Goal: Information Seeking & Learning: Check status

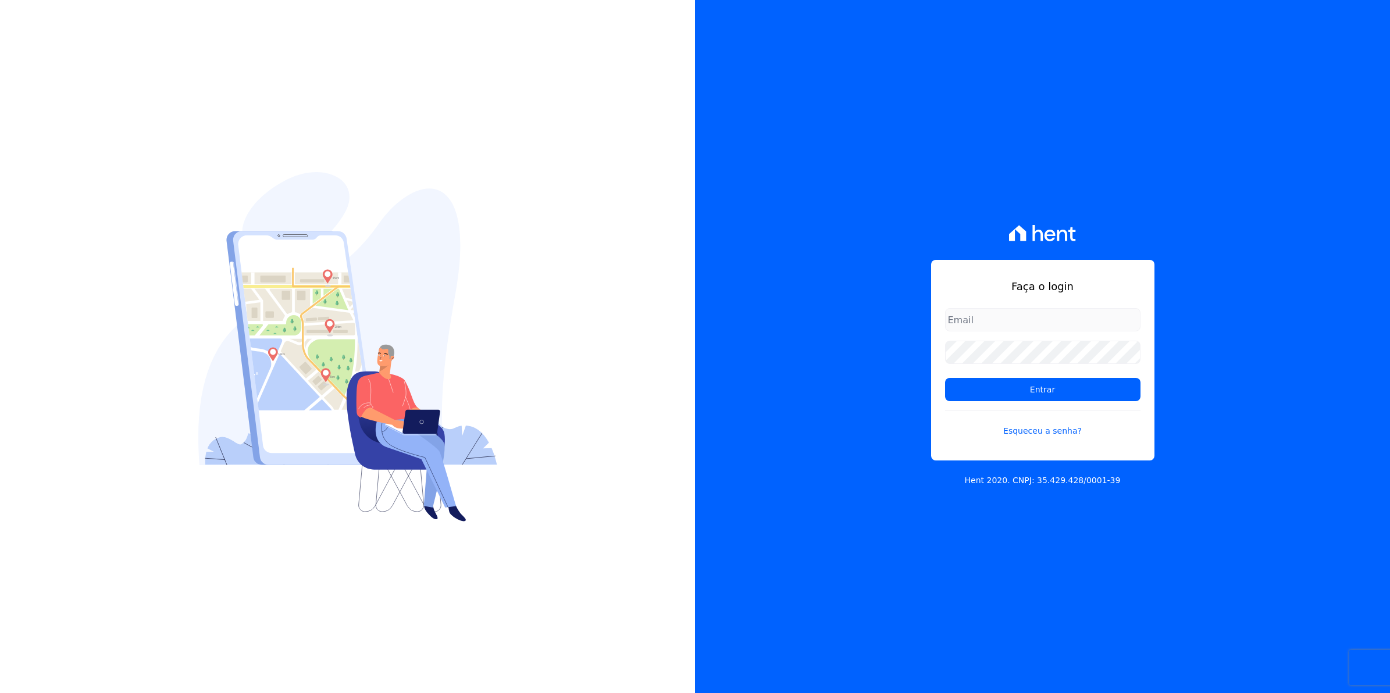
click at [983, 315] on input "email" at bounding box center [1042, 319] width 195 height 23
type input "[EMAIL_ADDRESS][DOMAIN_NAME]"
click at [945, 378] on input "Entrar" at bounding box center [1042, 389] width 195 height 23
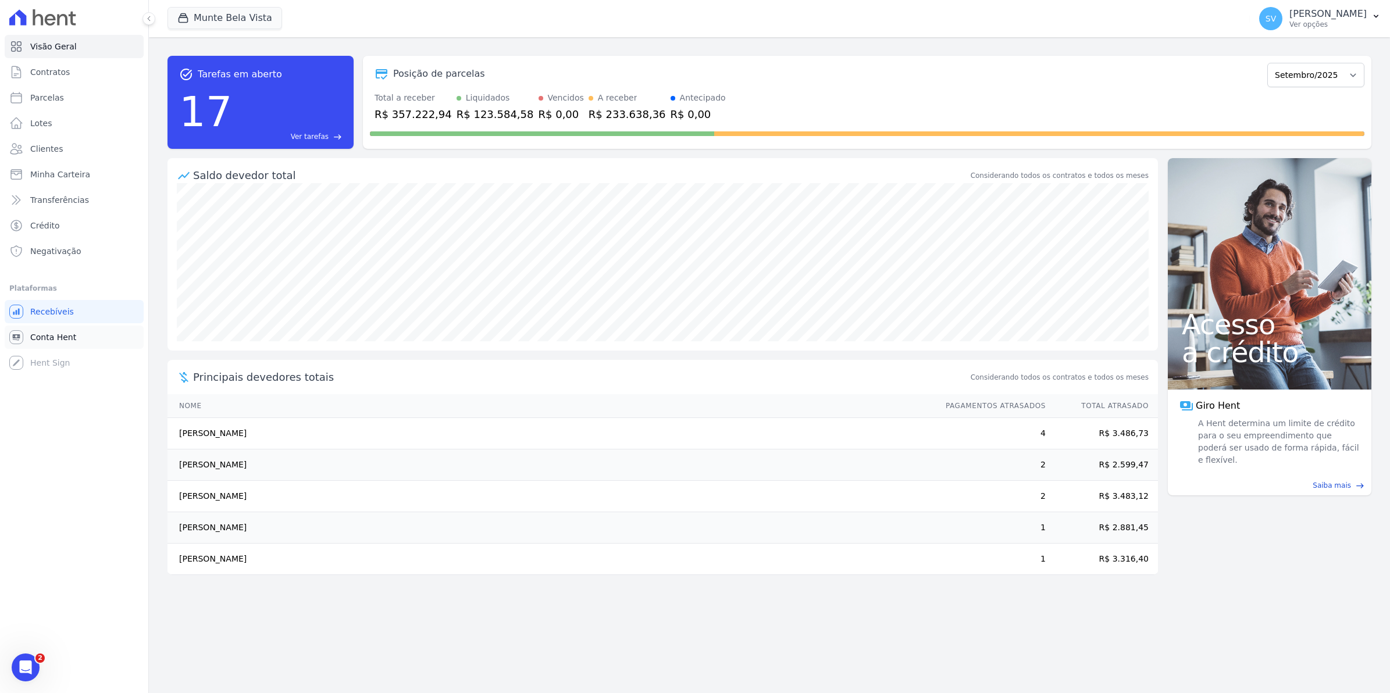
click at [47, 336] on span "Conta Hent" at bounding box center [53, 338] width 46 height 12
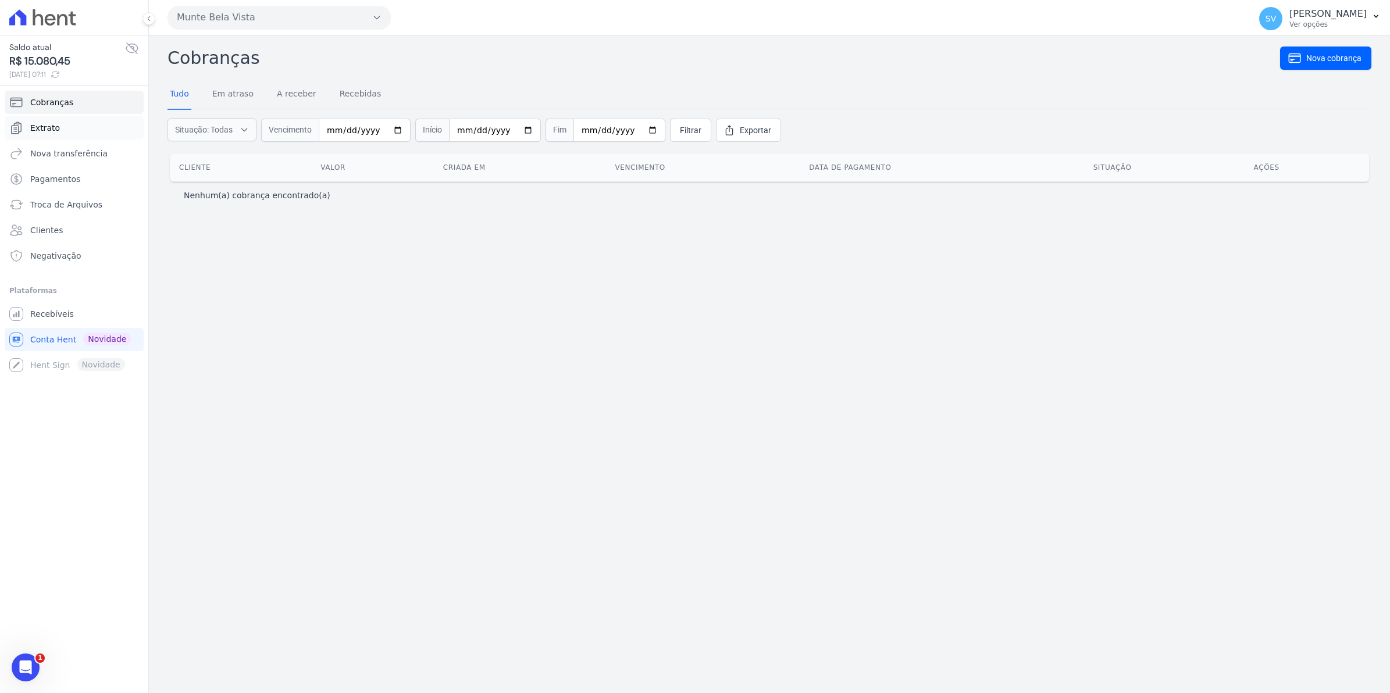
click at [50, 126] on span "Extrato" at bounding box center [45, 128] width 30 height 12
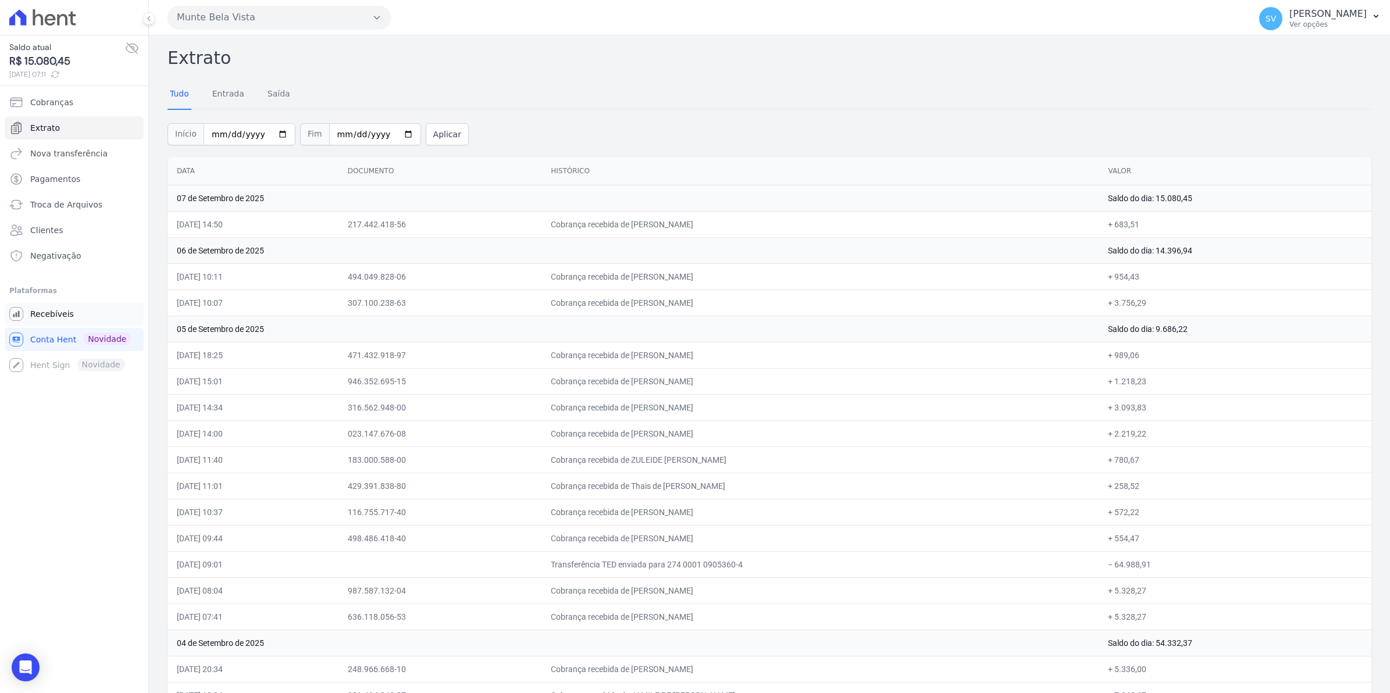
click at [50, 315] on span "Recebíveis" at bounding box center [52, 314] width 44 height 12
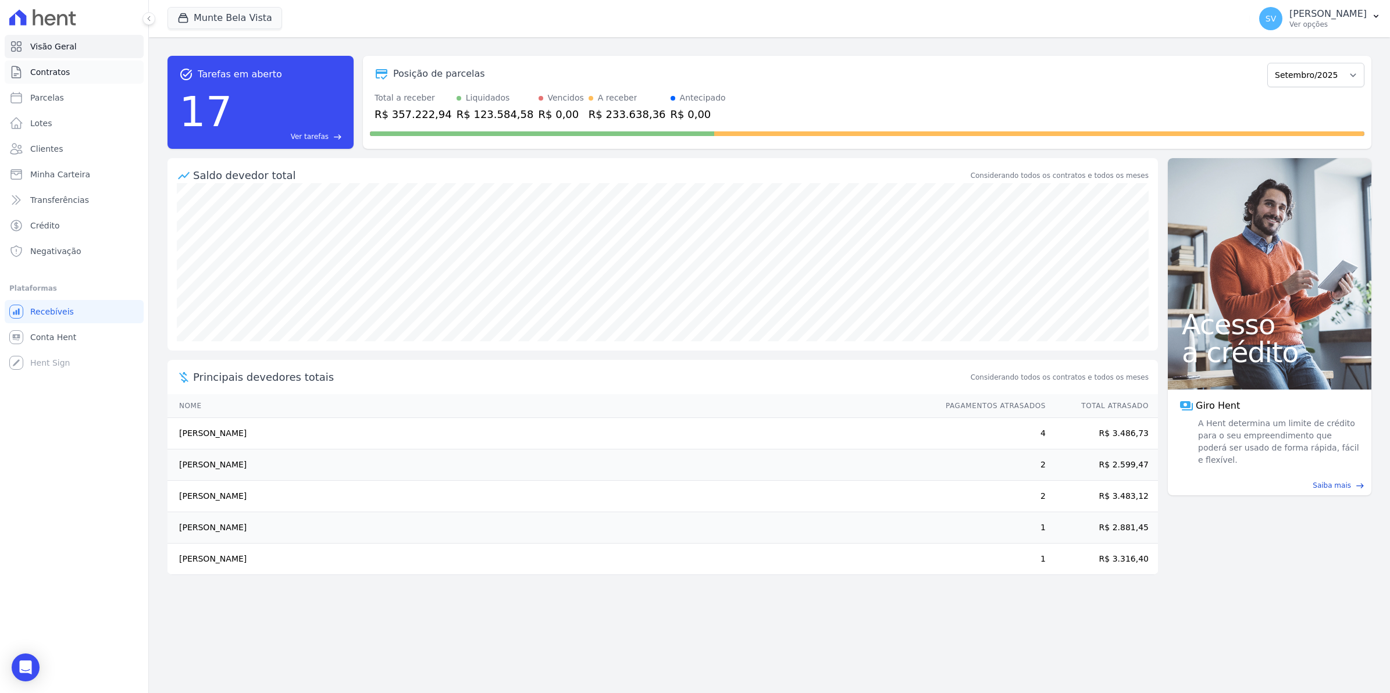
click at [38, 72] on span "Contratos" at bounding box center [50, 72] width 40 height 12
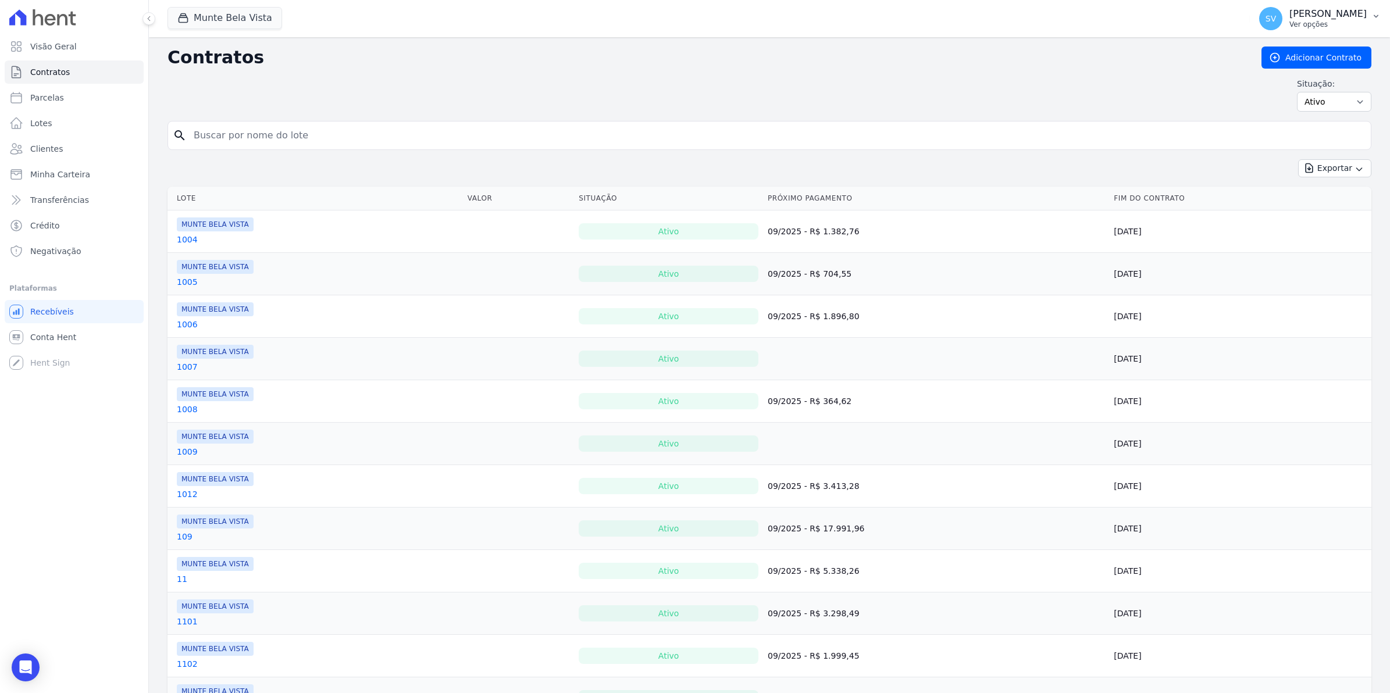
click at [1276, 21] on span "SV" at bounding box center [1271, 19] width 10 height 8
click at [1267, 109] on link "Importar remessas" at bounding box center [1315, 102] width 149 height 21
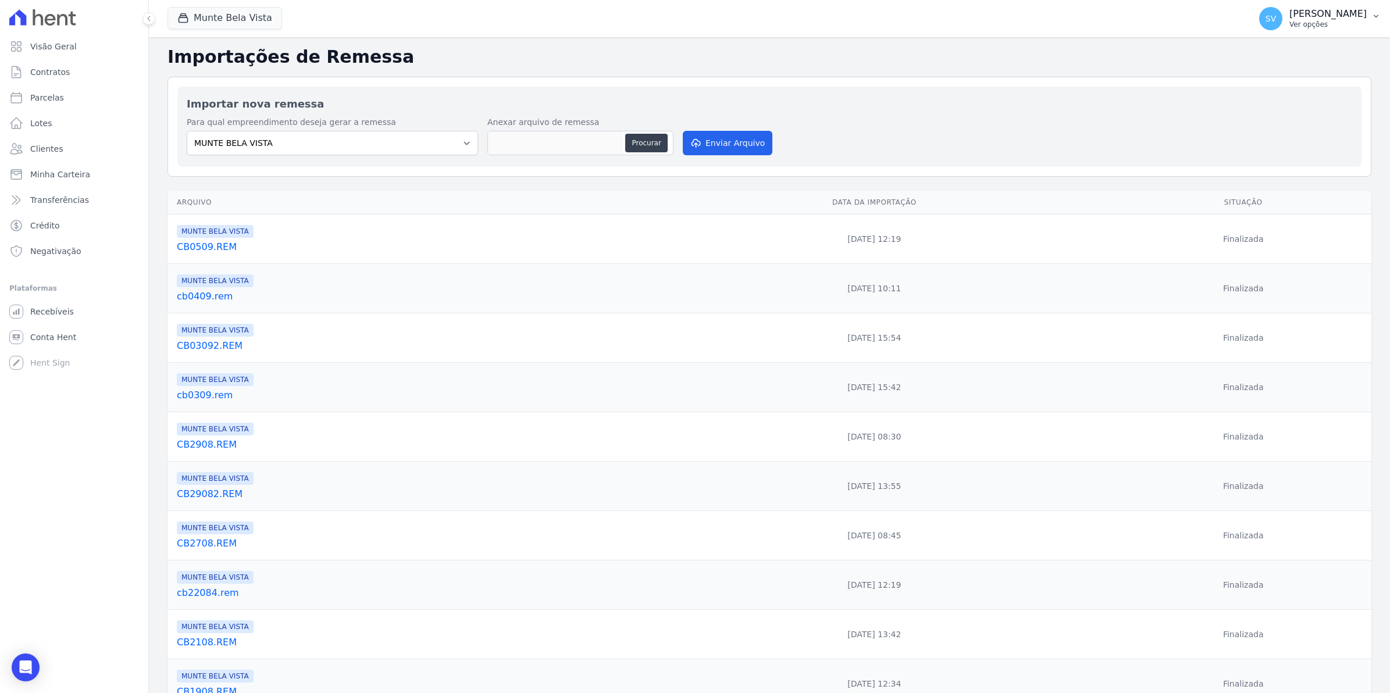
click at [1283, 25] on span "SV" at bounding box center [1270, 18] width 23 height 23
click at [1268, 129] on link "Exportar retornos" at bounding box center [1315, 128] width 149 height 21
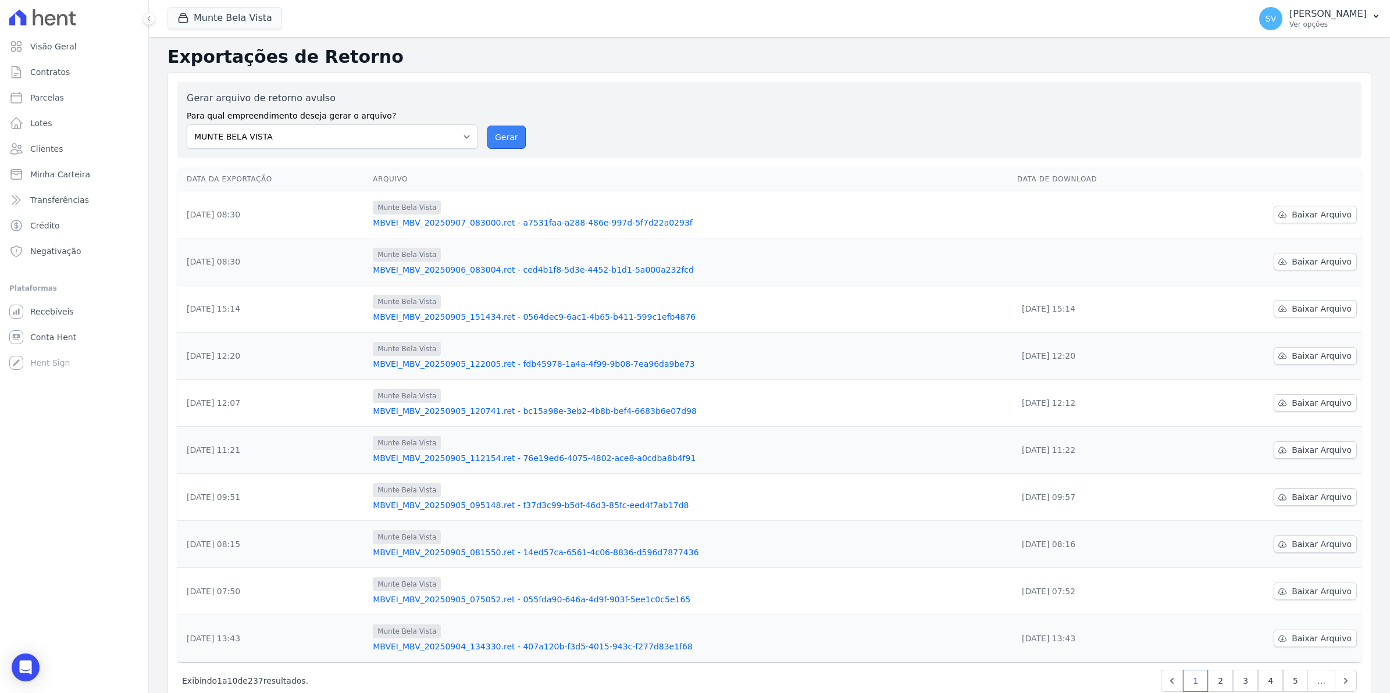
click at [508, 134] on button "Gerar" at bounding box center [506, 137] width 38 height 23
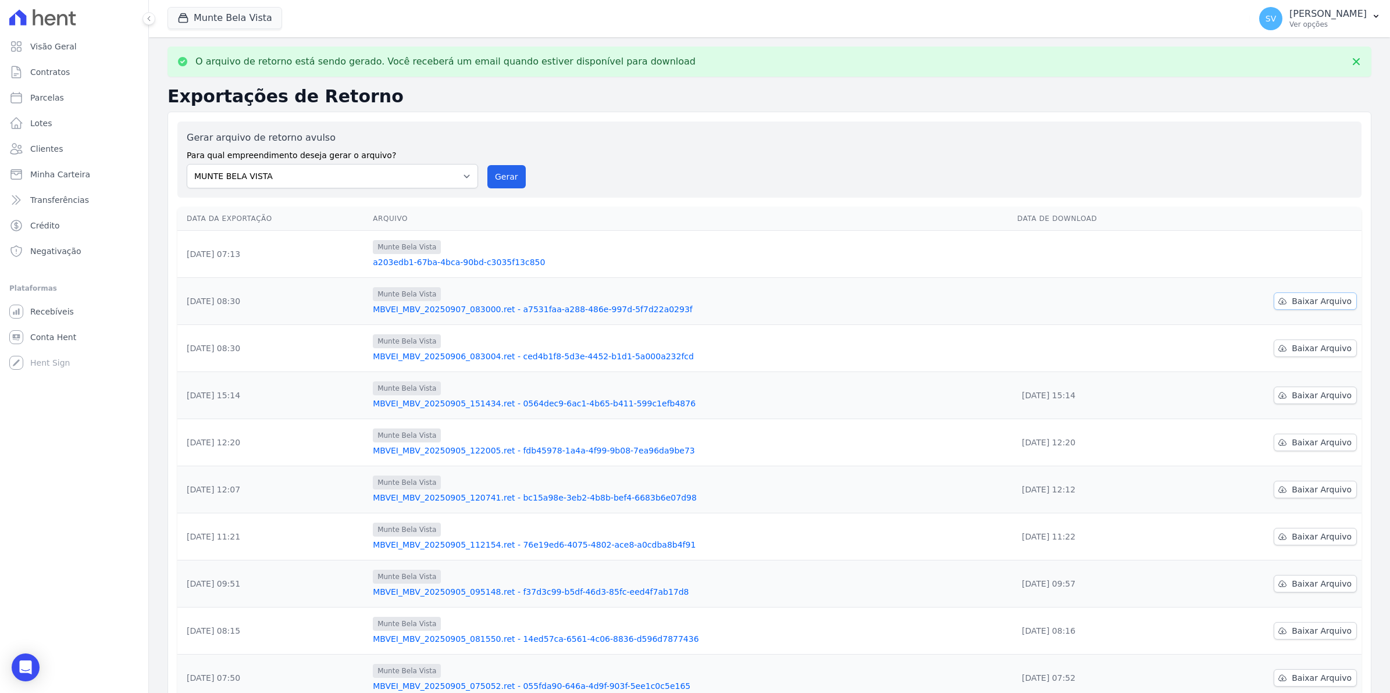
click at [1321, 301] on span "Baixar Arquivo" at bounding box center [1322, 302] width 60 height 12
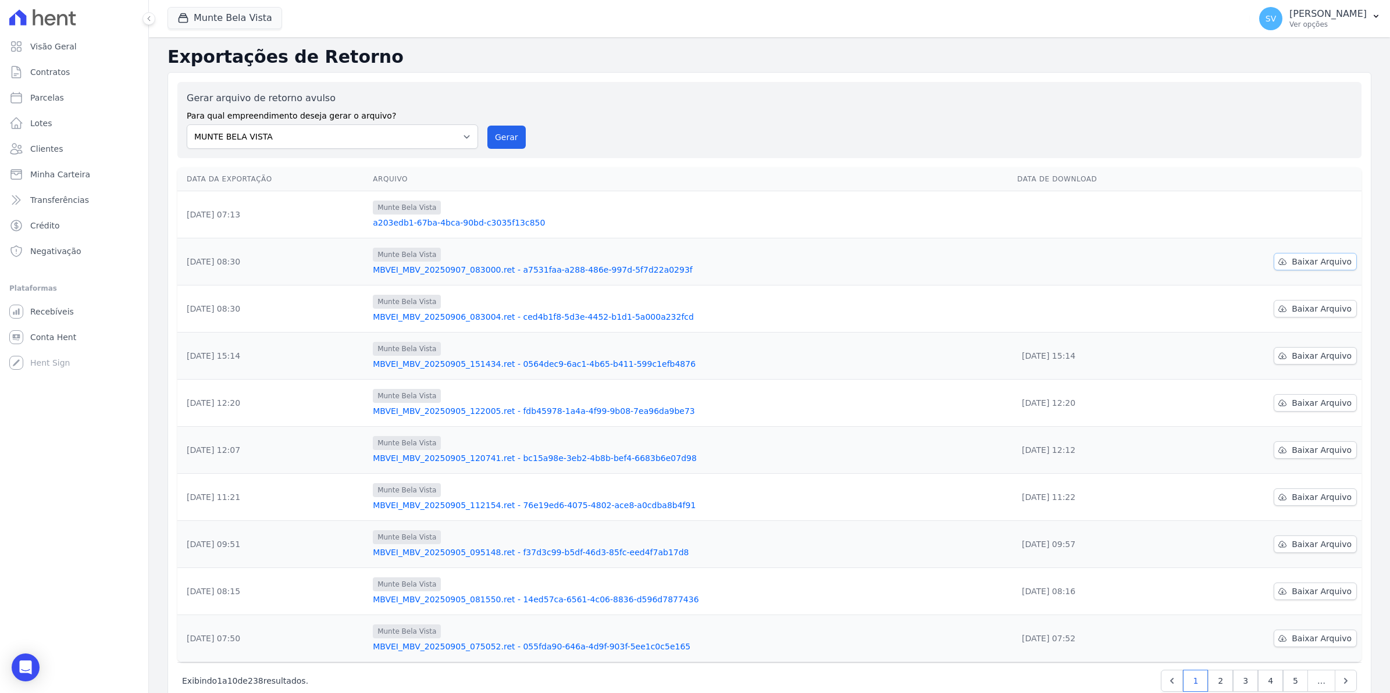
click at [1318, 266] on span "Baixar Arquivo" at bounding box center [1322, 262] width 60 height 12
click at [506, 129] on button "Gerar" at bounding box center [506, 137] width 38 height 23
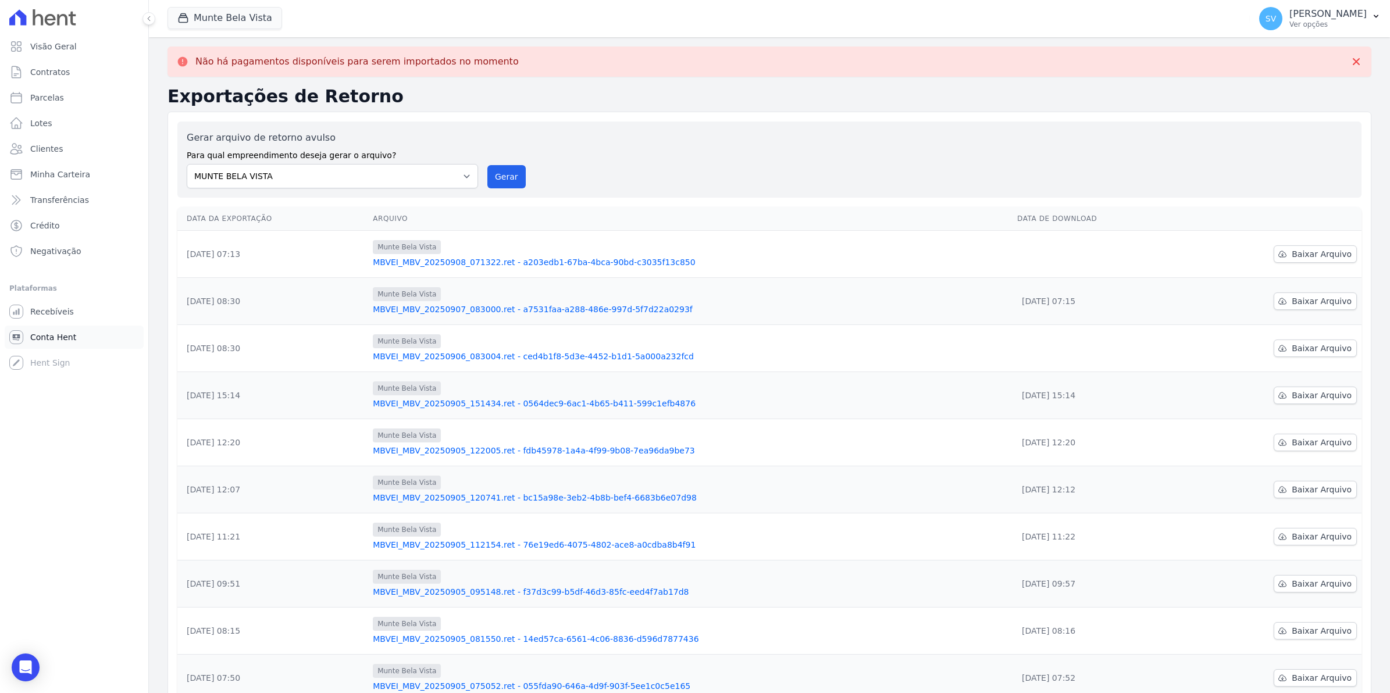
click at [65, 343] on link "Conta Hent" at bounding box center [74, 337] width 139 height 23
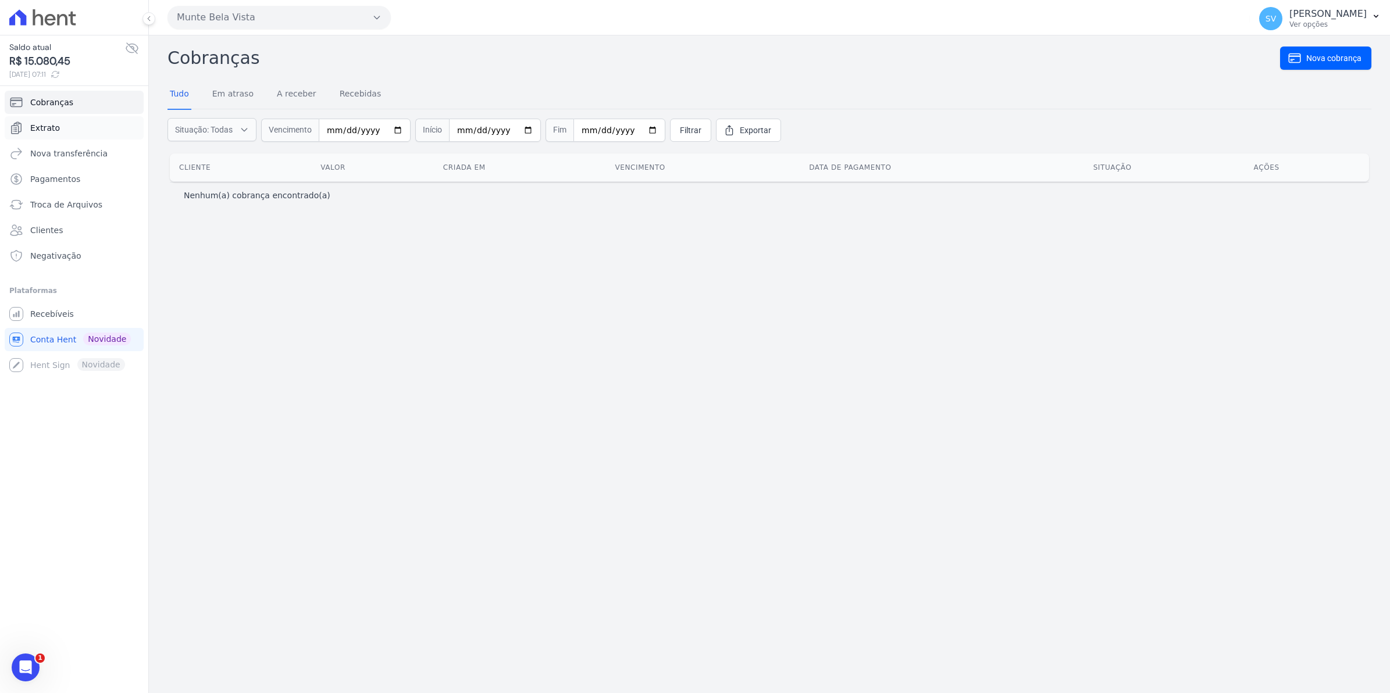
click at [47, 122] on span "Extrato" at bounding box center [45, 128] width 30 height 12
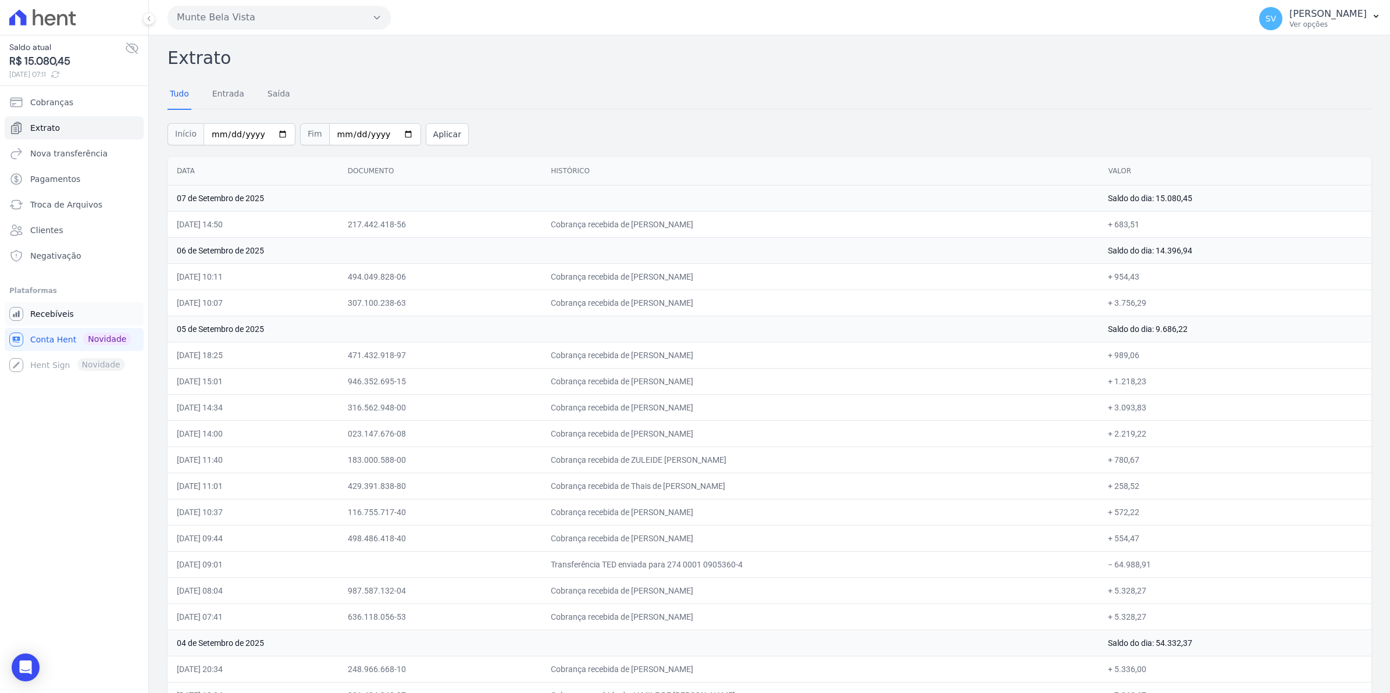
click at [52, 315] on span "Recebíveis" at bounding box center [52, 314] width 44 height 12
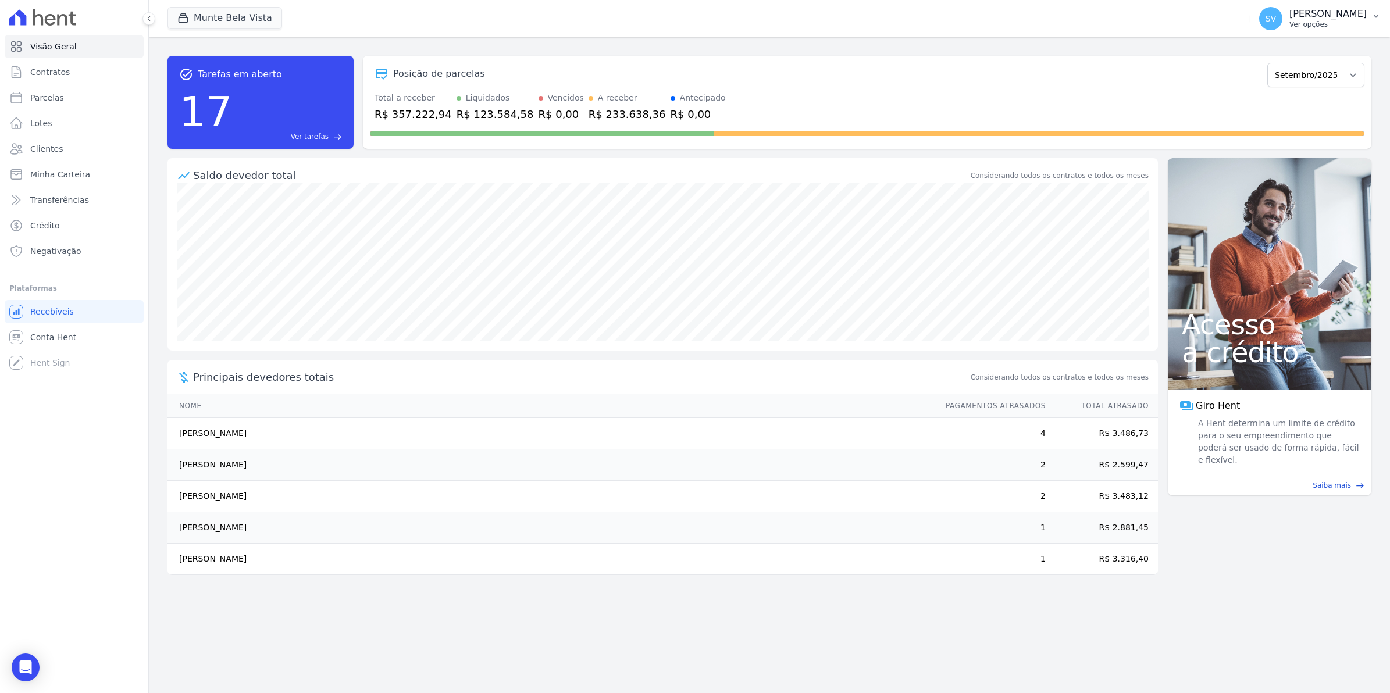
click at [1283, 24] on span "SV" at bounding box center [1270, 18] width 23 height 23
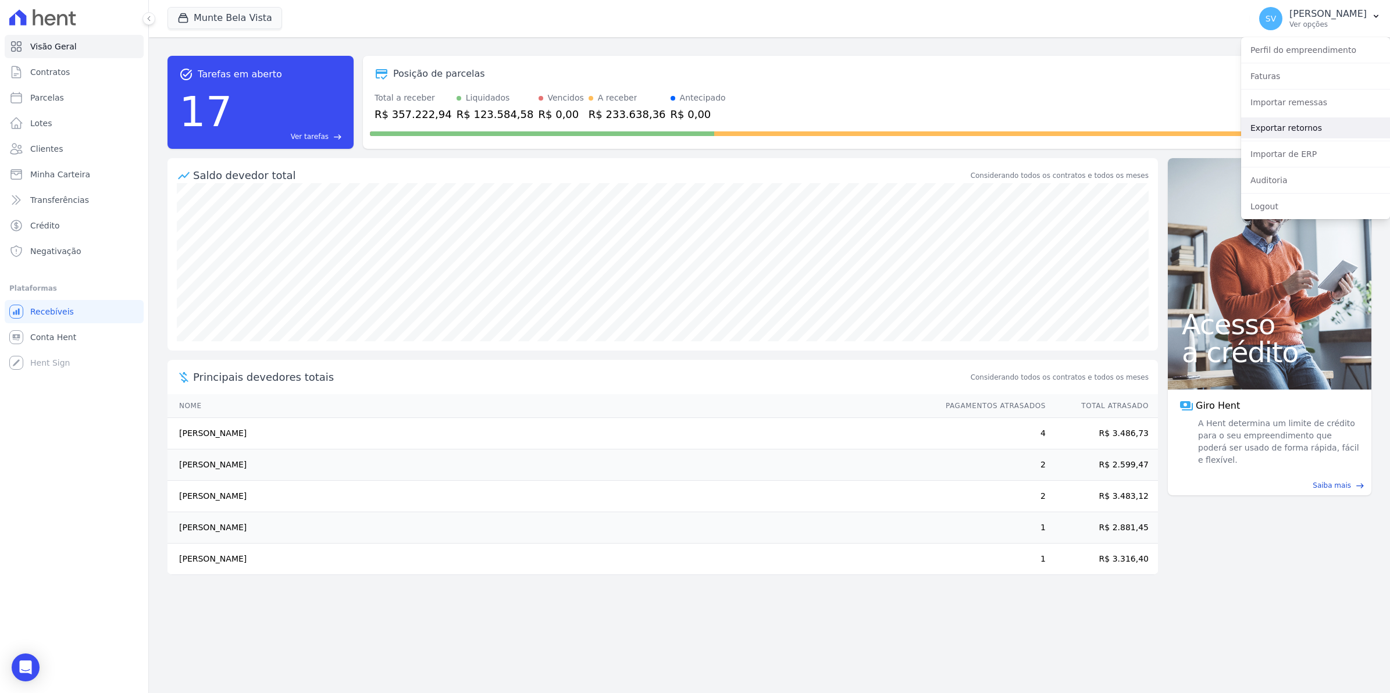
click at [1284, 127] on link "Exportar retornos" at bounding box center [1315, 128] width 149 height 21
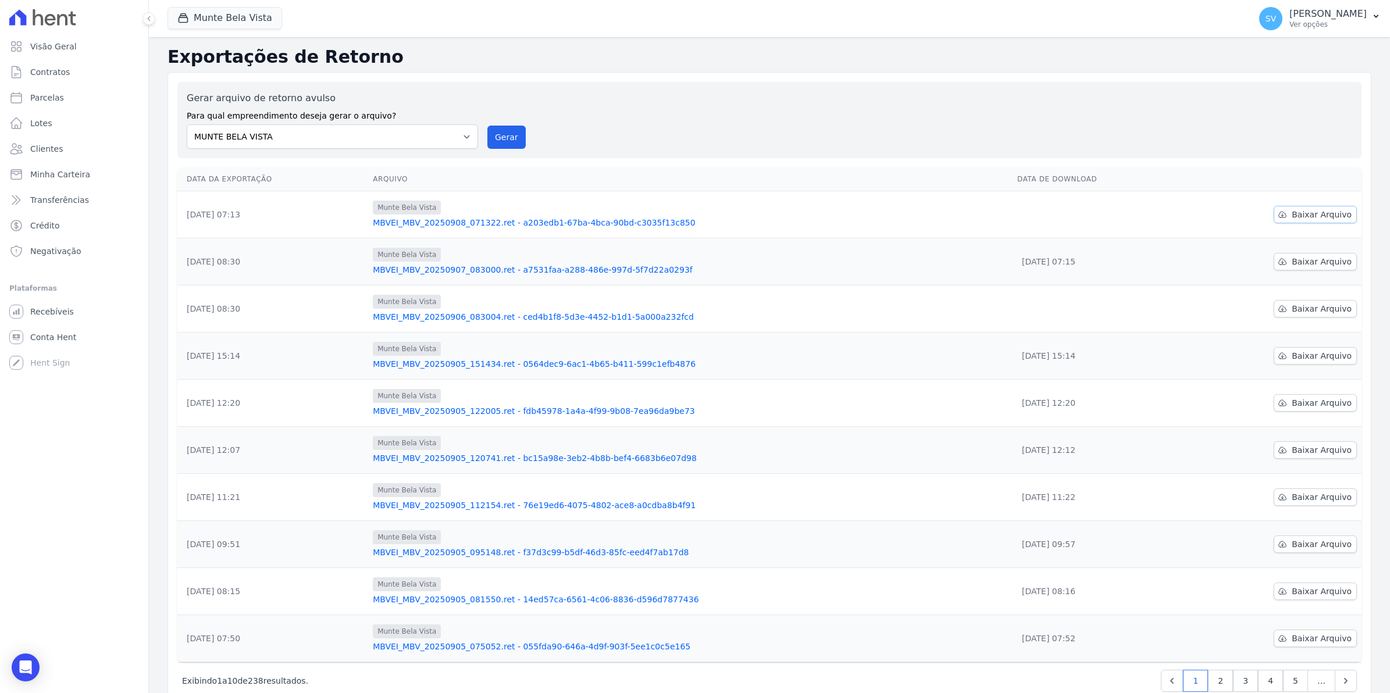
click at [1316, 208] on link "Baixar Arquivo" at bounding box center [1315, 214] width 83 height 17
click at [56, 310] on span "Recebíveis" at bounding box center [52, 312] width 44 height 12
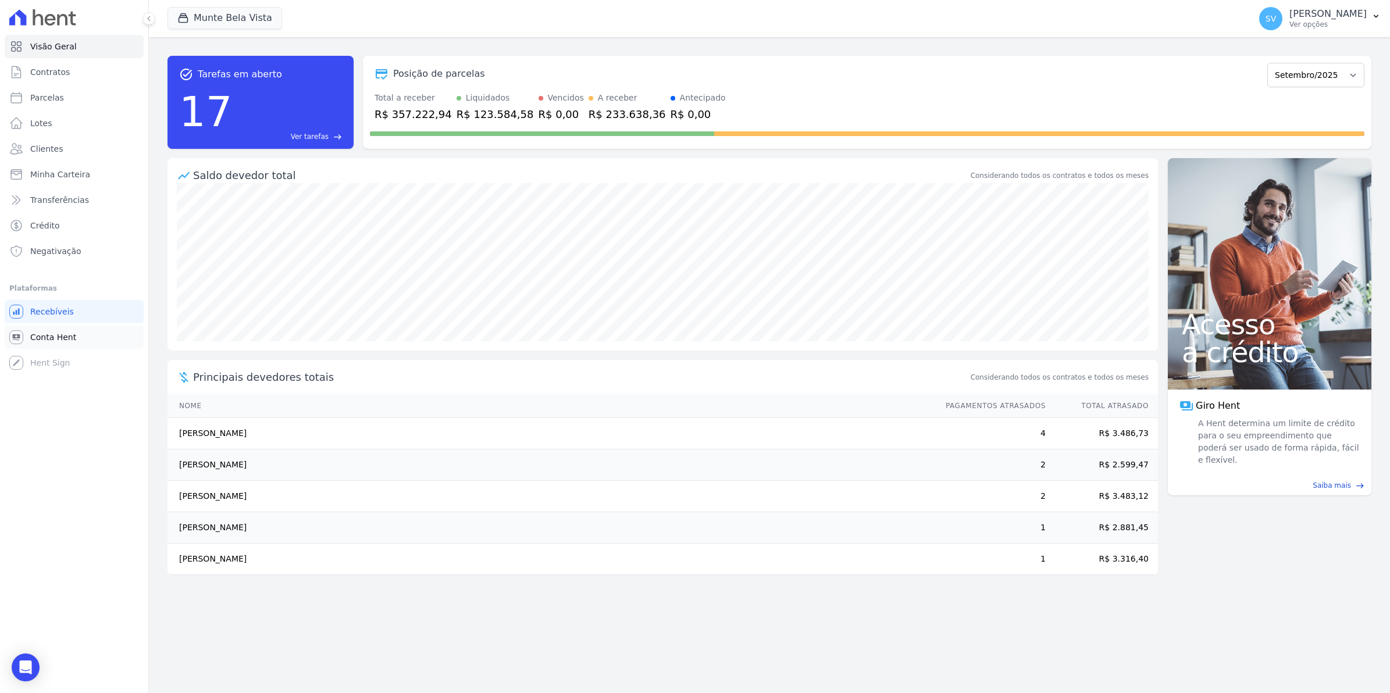
click at [57, 339] on span "Conta Hent" at bounding box center [53, 338] width 46 height 12
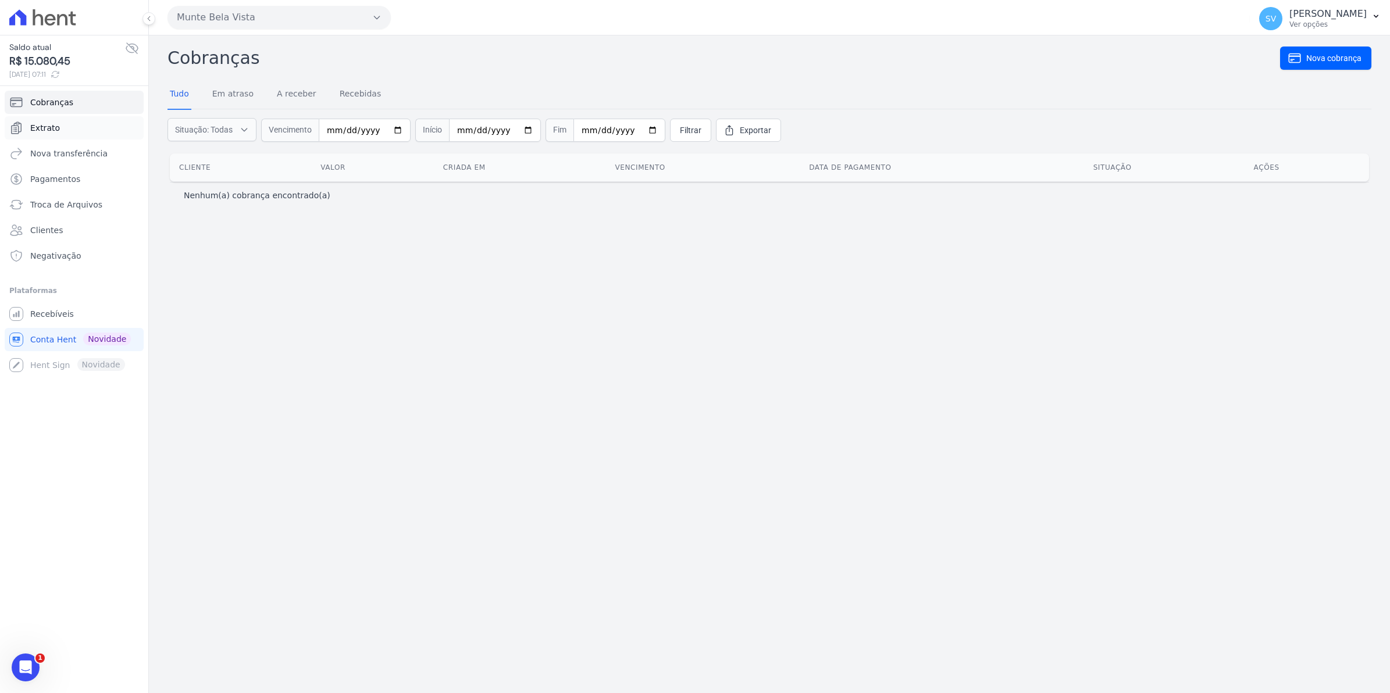
click at [54, 136] on link "Extrato" at bounding box center [74, 127] width 139 height 23
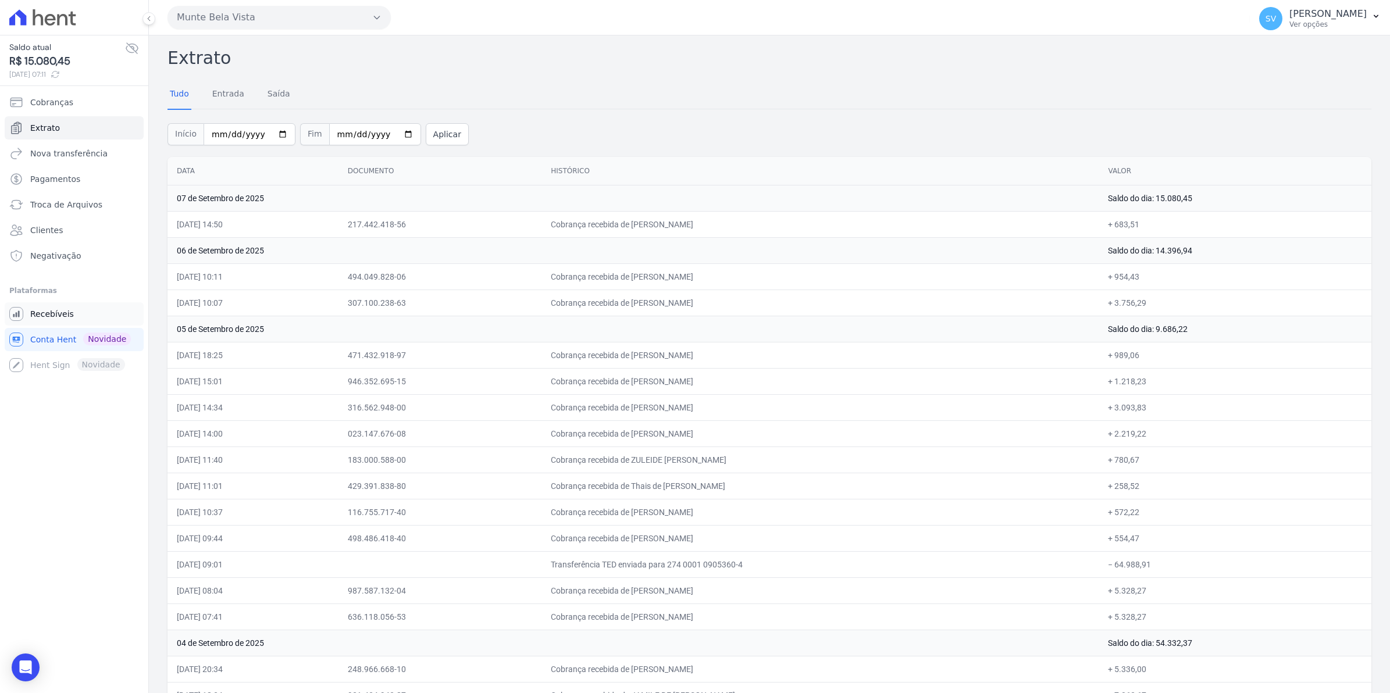
click at [56, 307] on link "Recebíveis" at bounding box center [74, 313] width 139 height 23
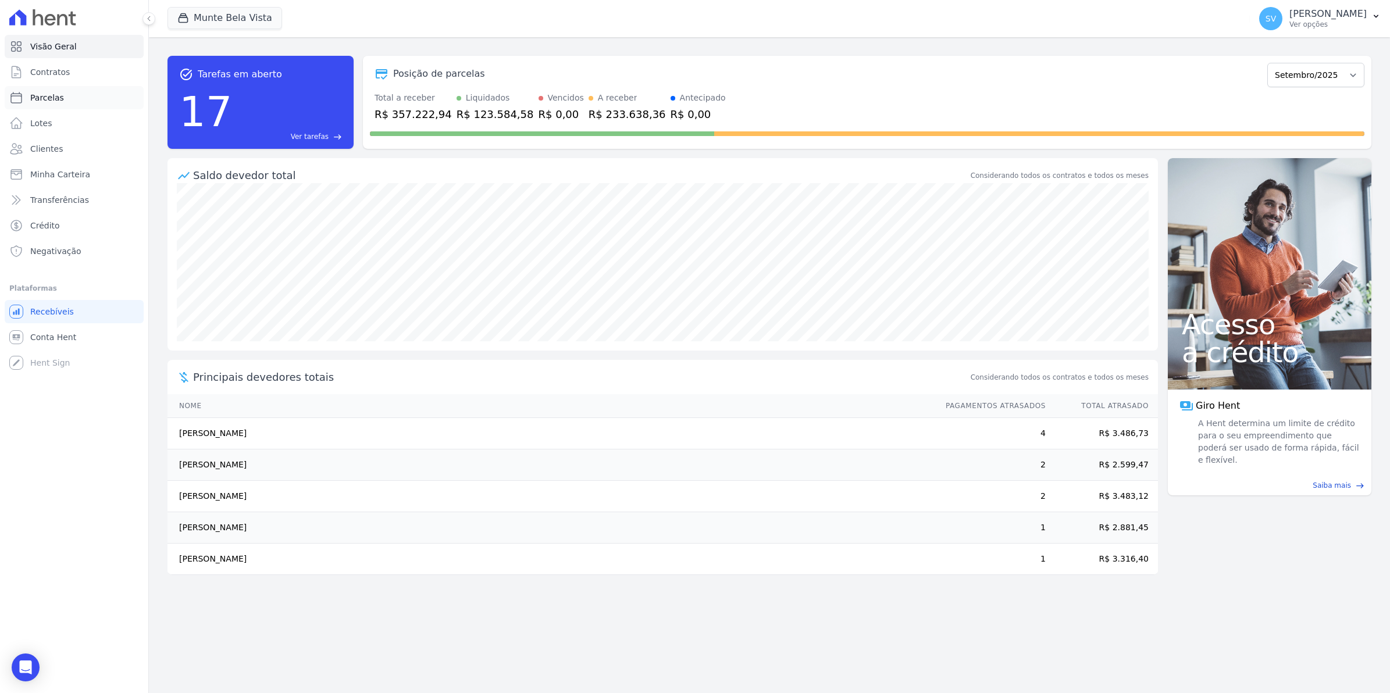
click at [55, 99] on span "Parcelas" at bounding box center [47, 98] width 34 height 12
click at [55, 72] on span "Contratos" at bounding box center [50, 72] width 40 height 12
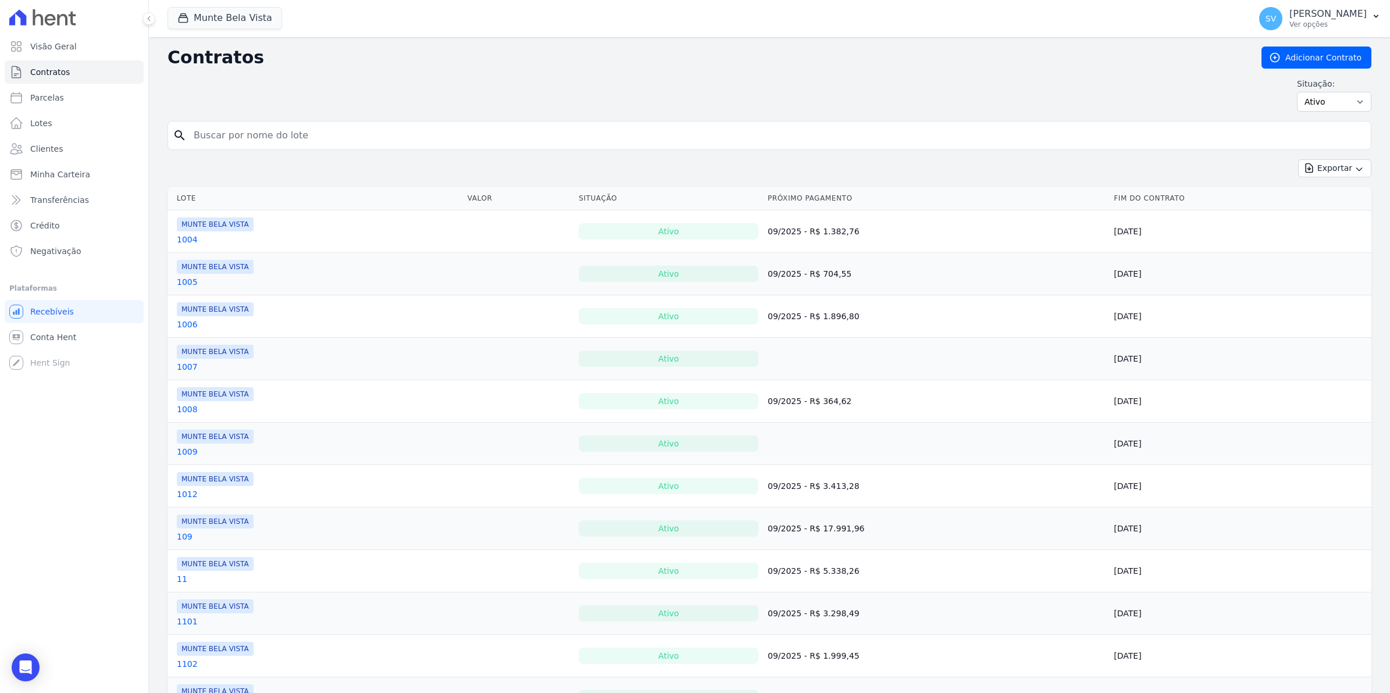
select select
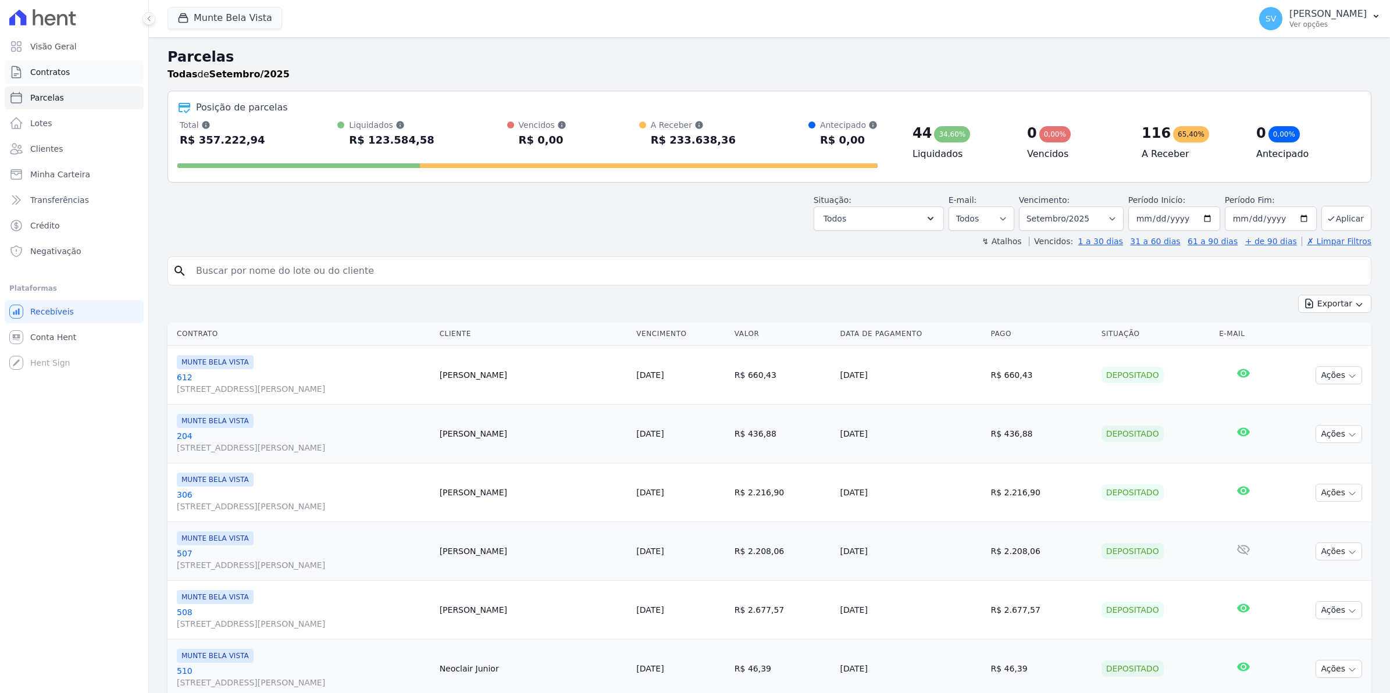
click at [56, 72] on span "Contratos" at bounding box center [50, 72] width 40 height 12
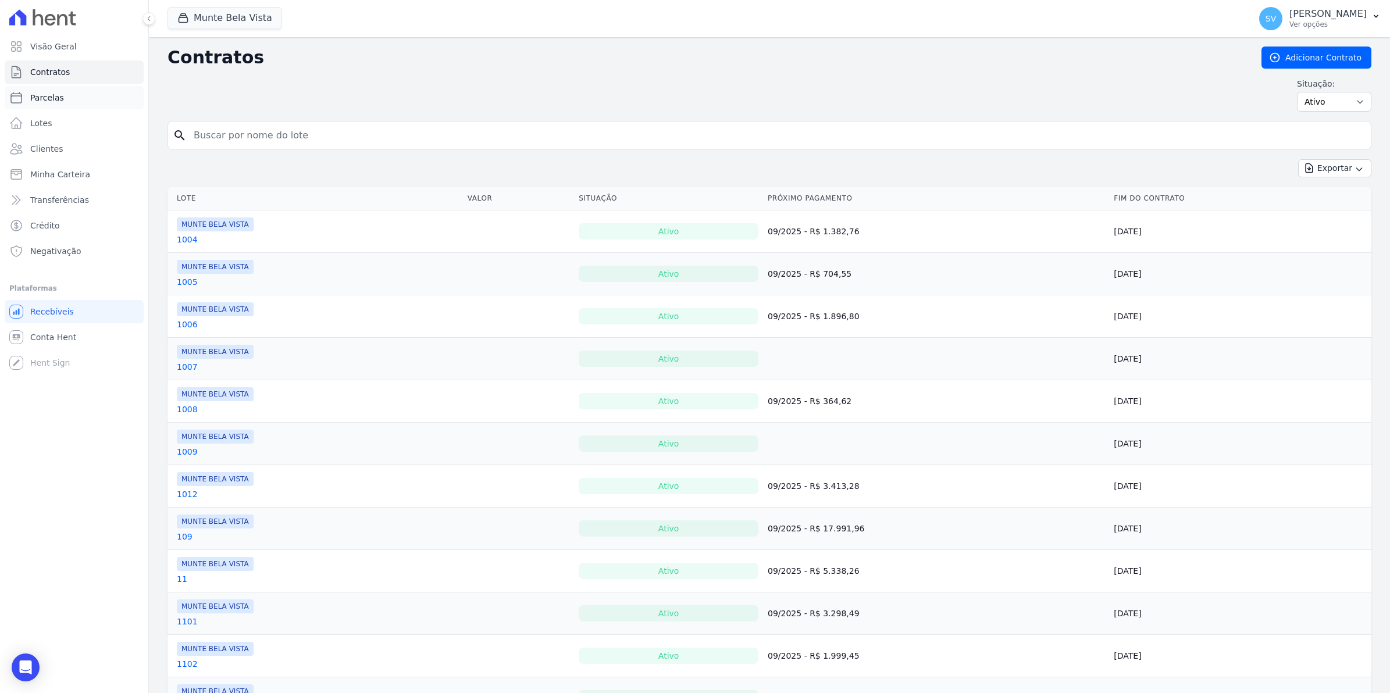
click at [36, 101] on span "Parcelas" at bounding box center [47, 98] width 34 height 12
select select
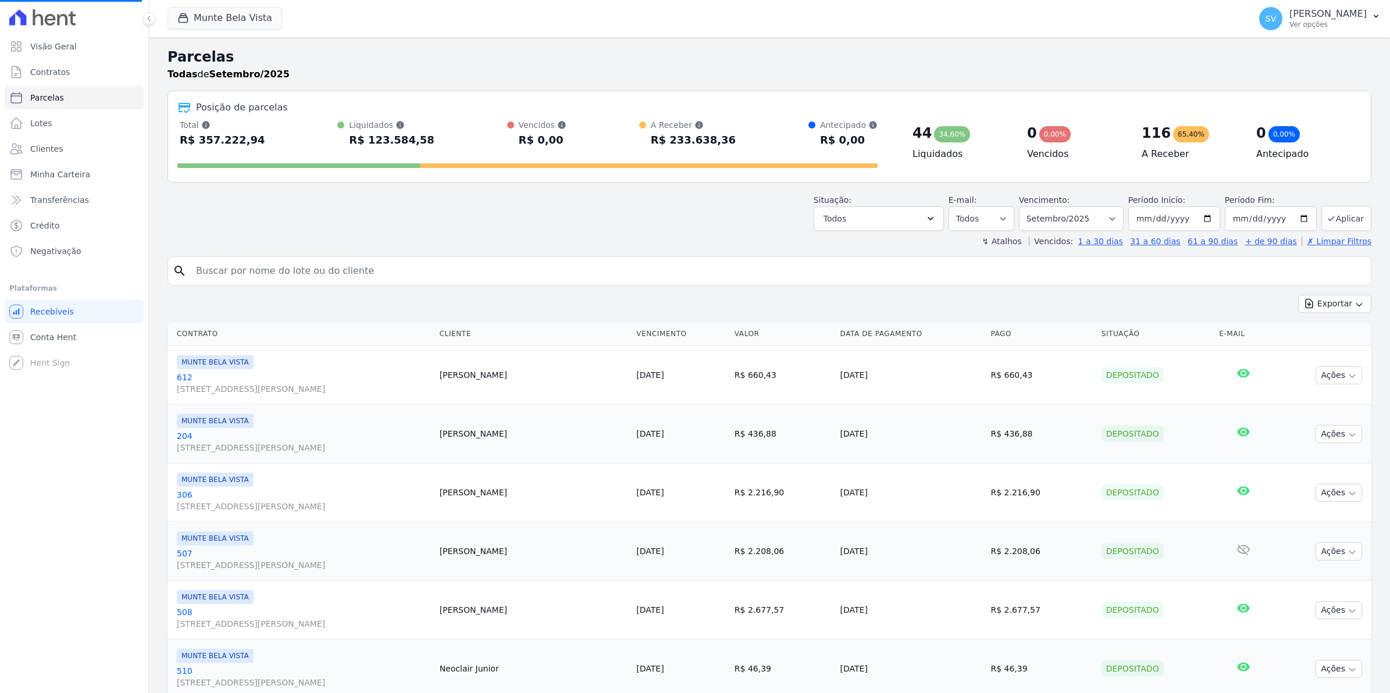
select select
click at [52, 330] on link "Conta Hent" at bounding box center [74, 337] width 139 height 23
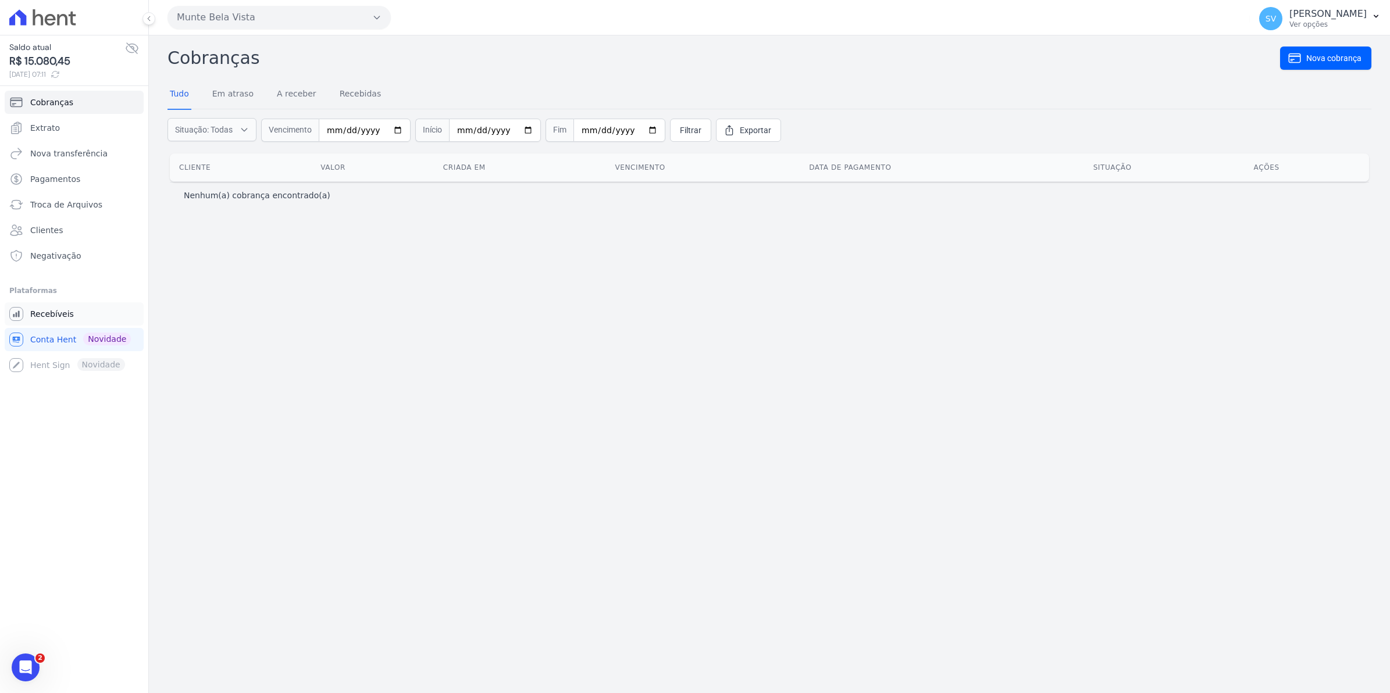
click at [35, 315] on span "Recebíveis" at bounding box center [52, 314] width 44 height 12
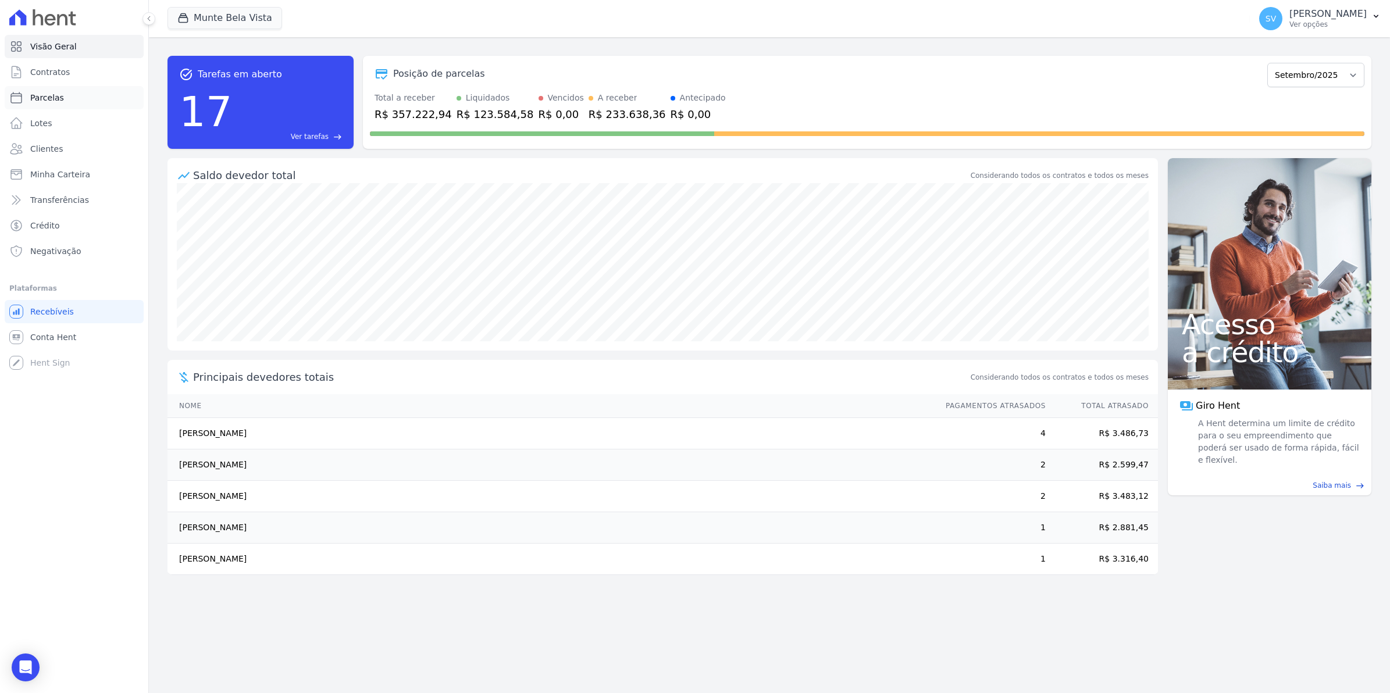
click at [35, 97] on span "Parcelas" at bounding box center [47, 98] width 34 height 12
select select
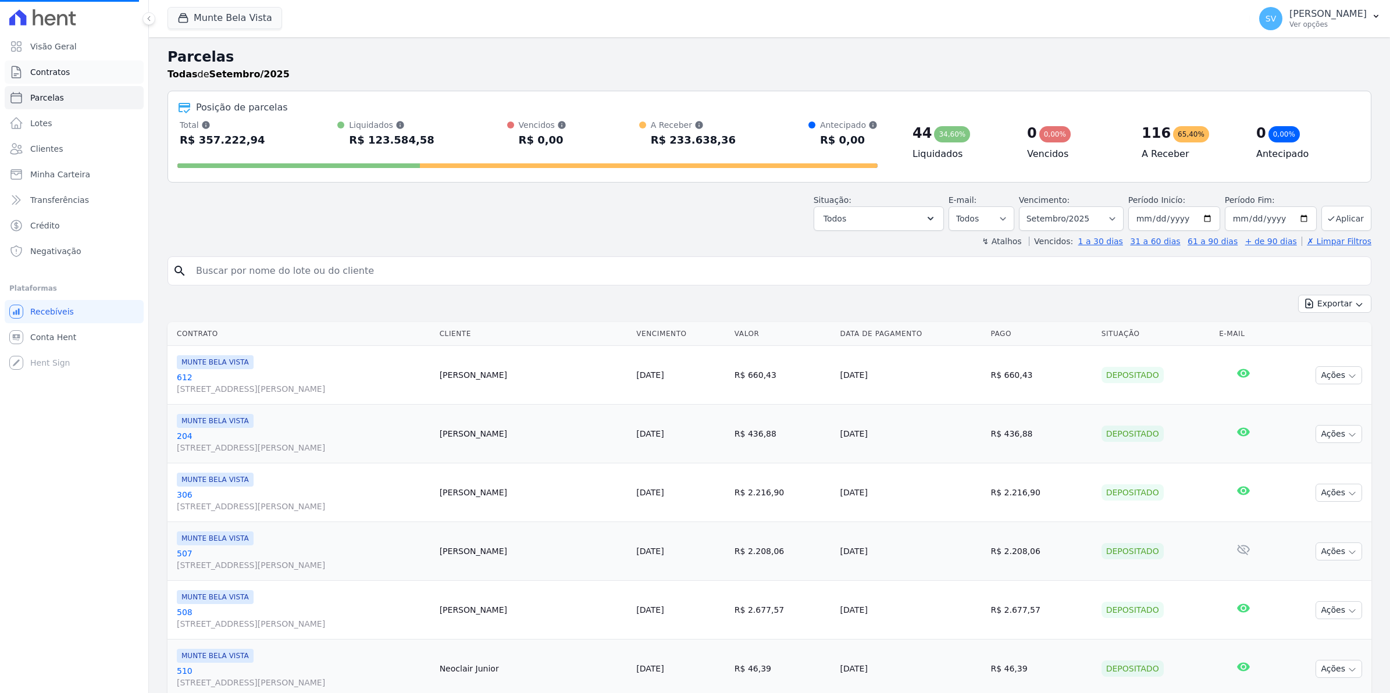
select select
click at [71, 77] on link "Contratos" at bounding box center [74, 71] width 139 height 23
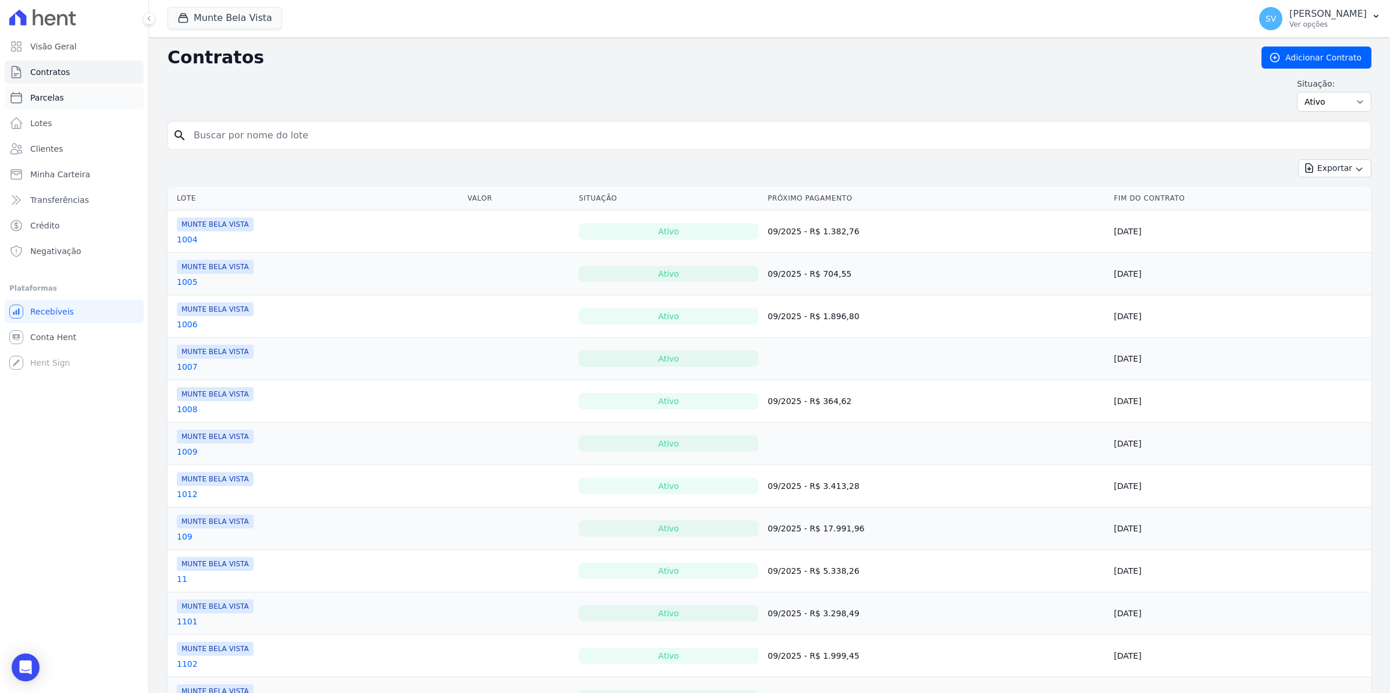
click at [47, 102] on span "Parcelas" at bounding box center [47, 98] width 34 height 12
select select
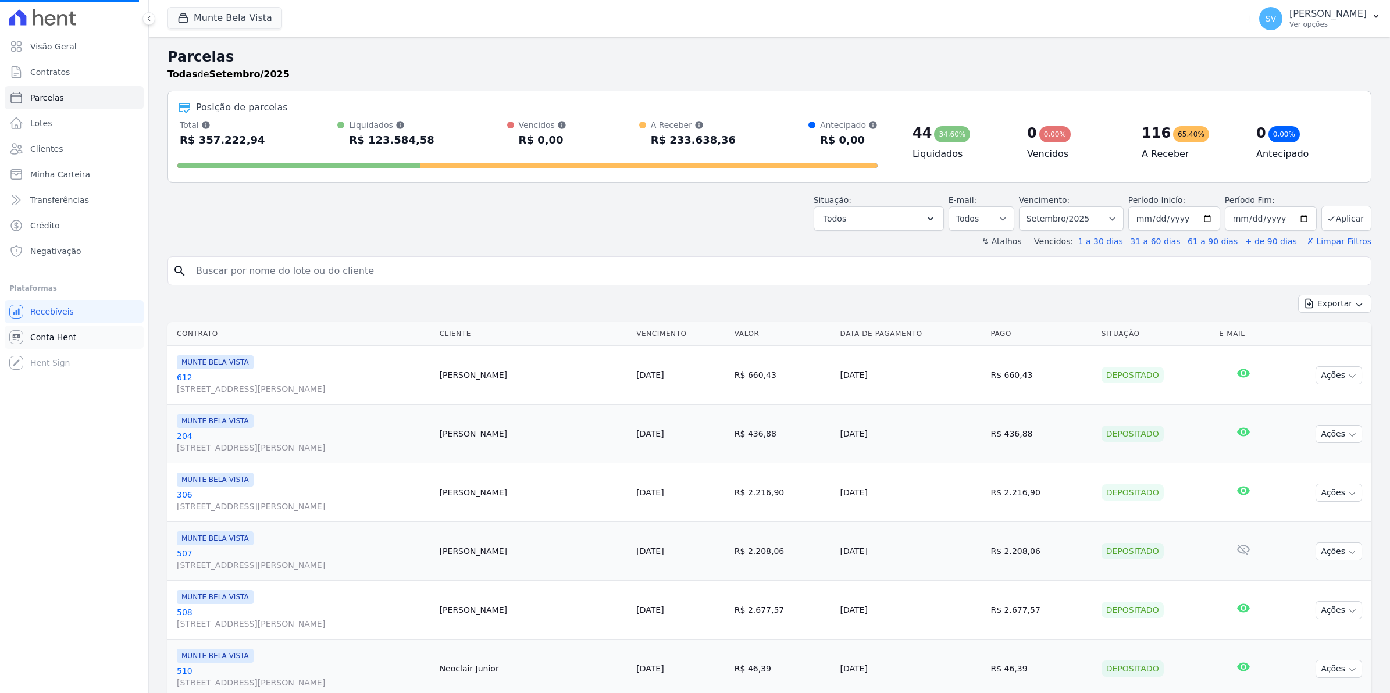
select select
click at [66, 334] on span "Conta Hent" at bounding box center [53, 338] width 46 height 12
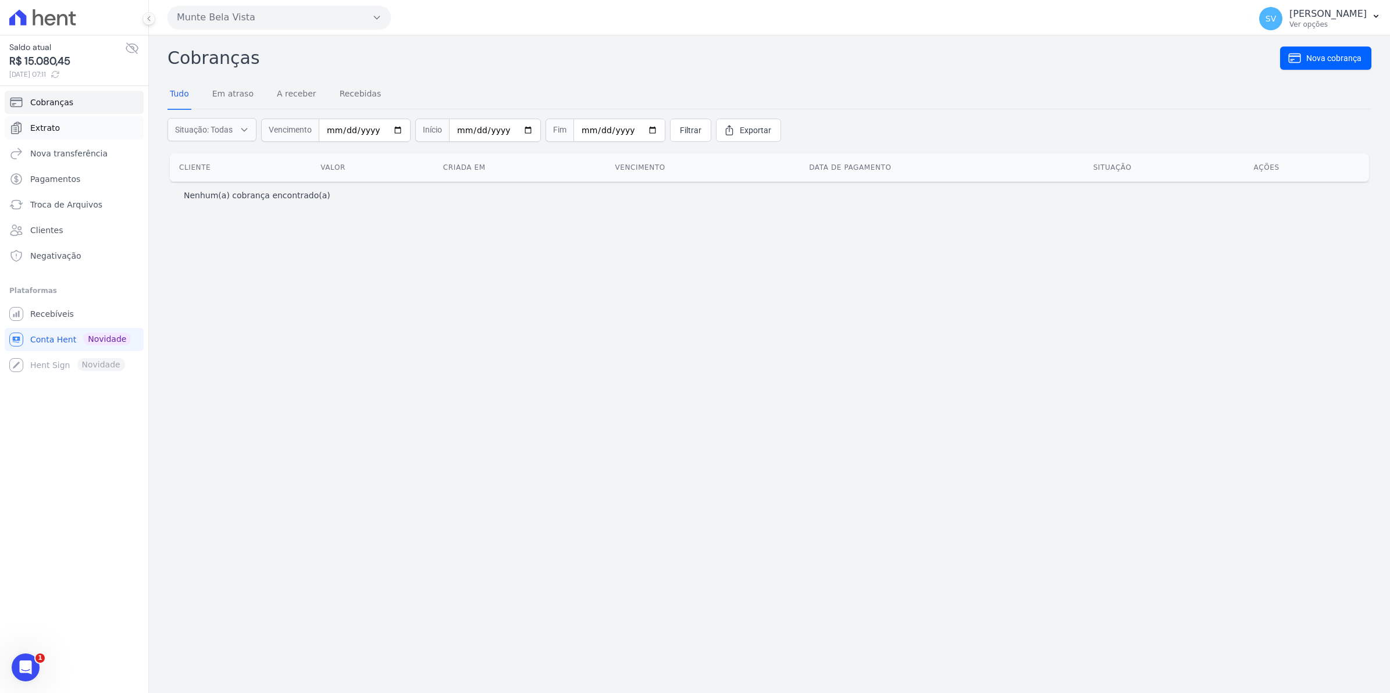
click at [47, 128] on span "Extrato" at bounding box center [45, 128] width 30 height 12
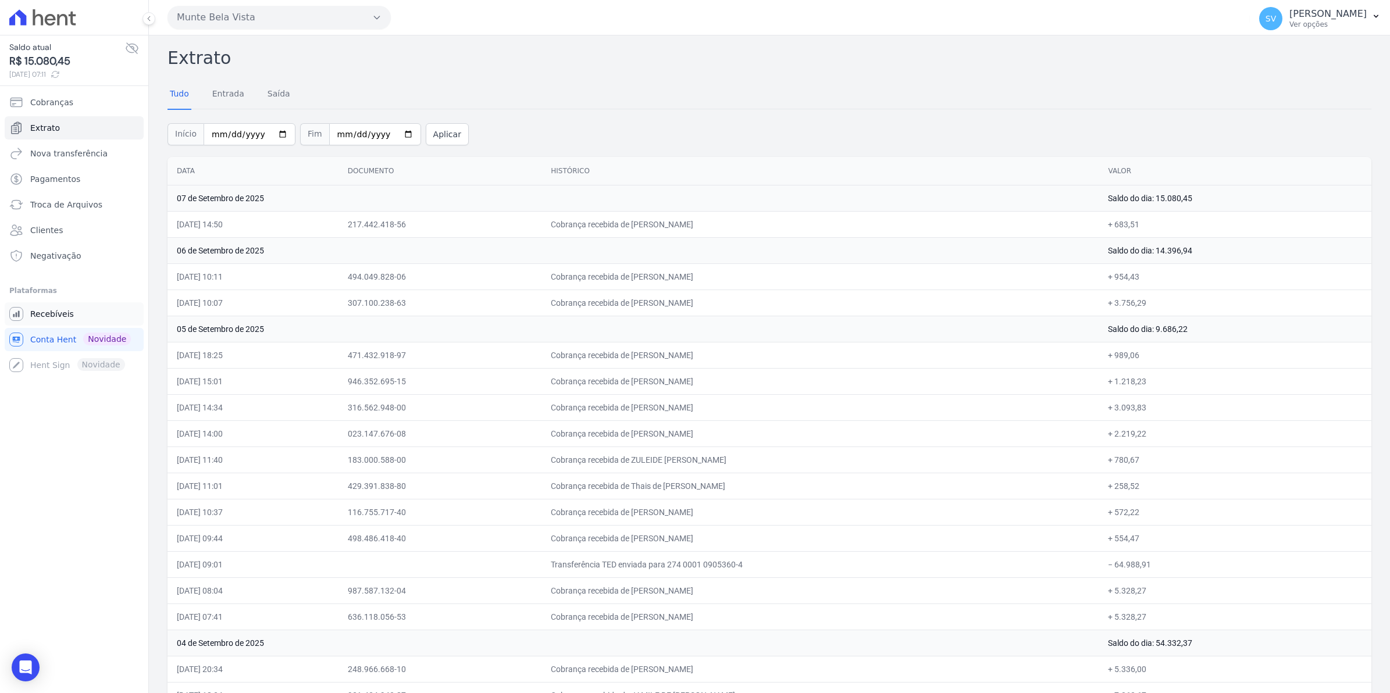
click at [59, 314] on span "Recebíveis" at bounding box center [52, 314] width 44 height 12
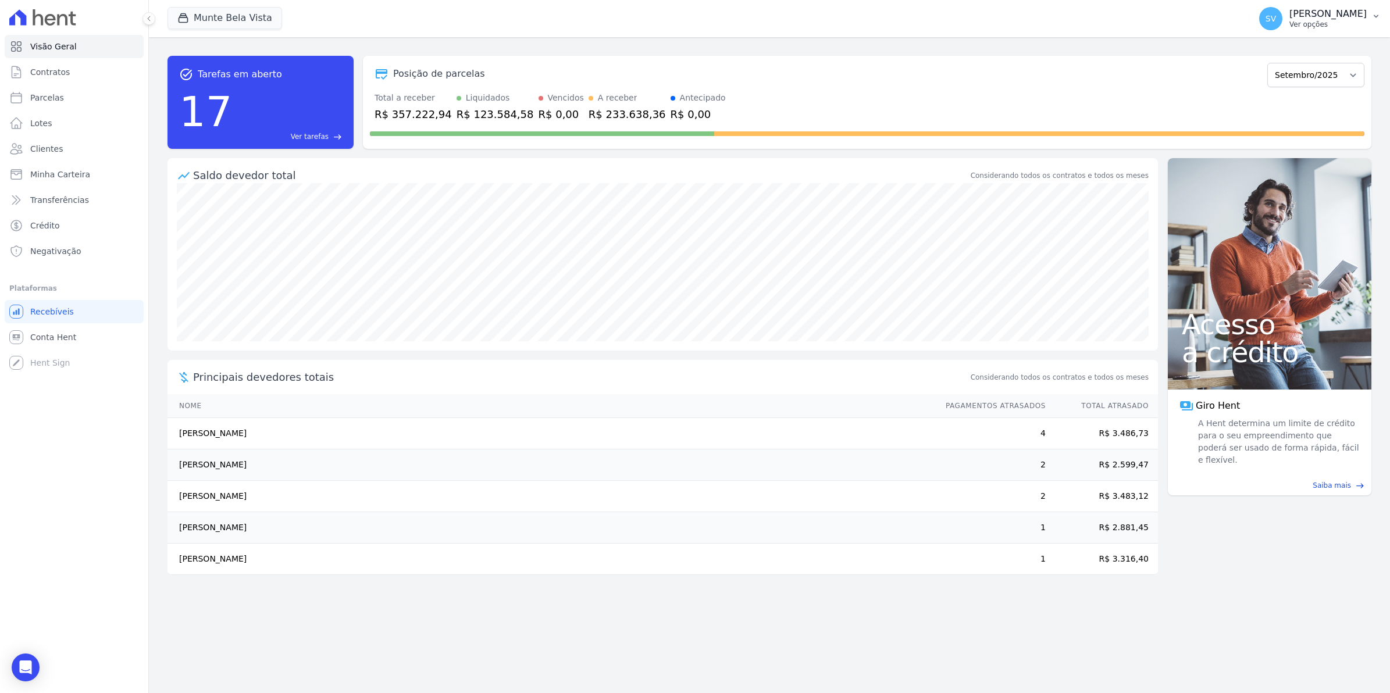
click at [1276, 22] on span "SV" at bounding box center [1271, 19] width 10 height 8
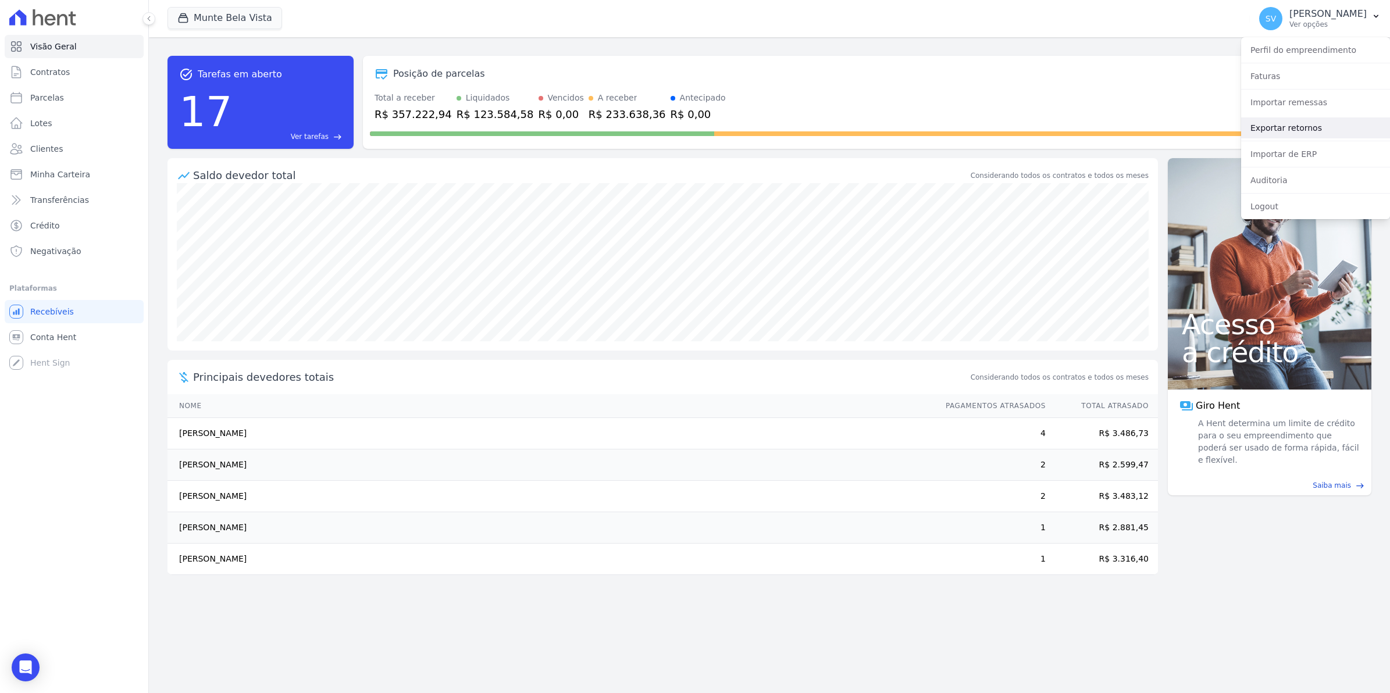
click at [1282, 126] on link "Exportar retornos" at bounding box center [1315, 128] width 149 height 21
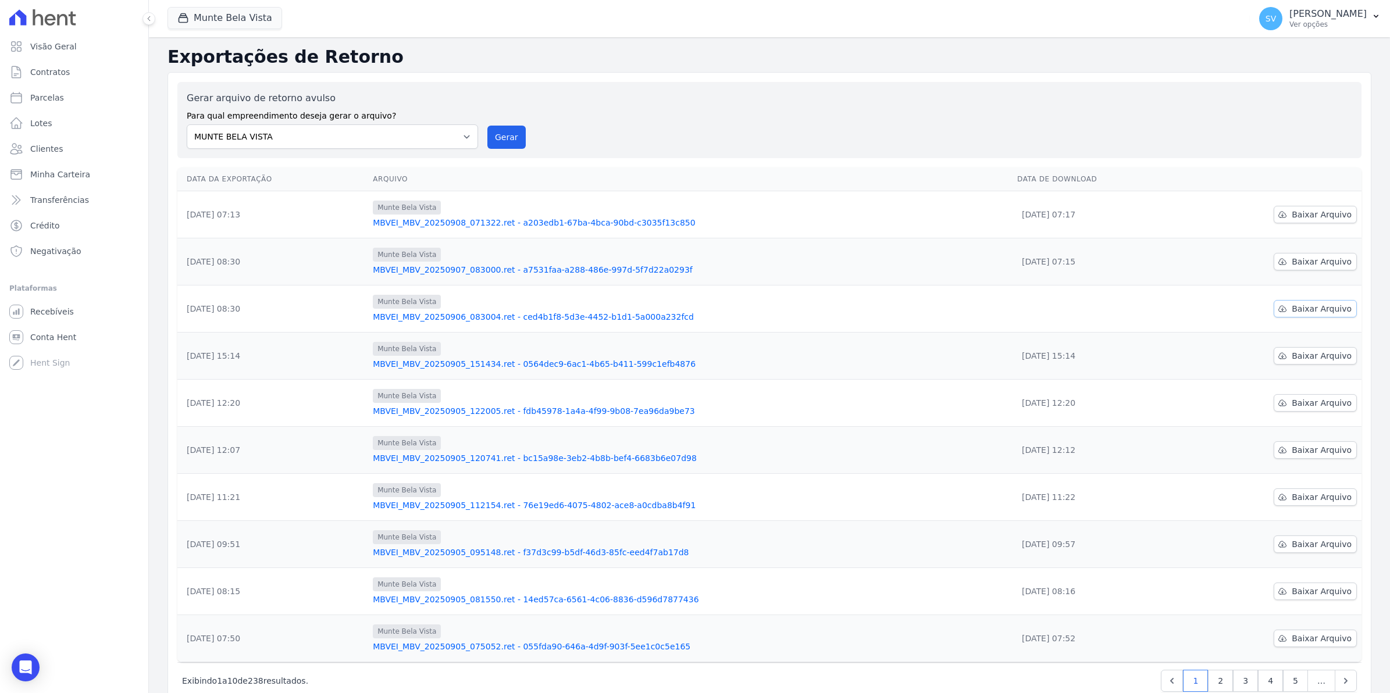
click at [1303, 313] on span "Baixar Arquivo" at bounding box center [1322, 309] width 60 height 12
click at [54, 74] on span "Contratos" at bounding box center [50, 72] width 40 height 12
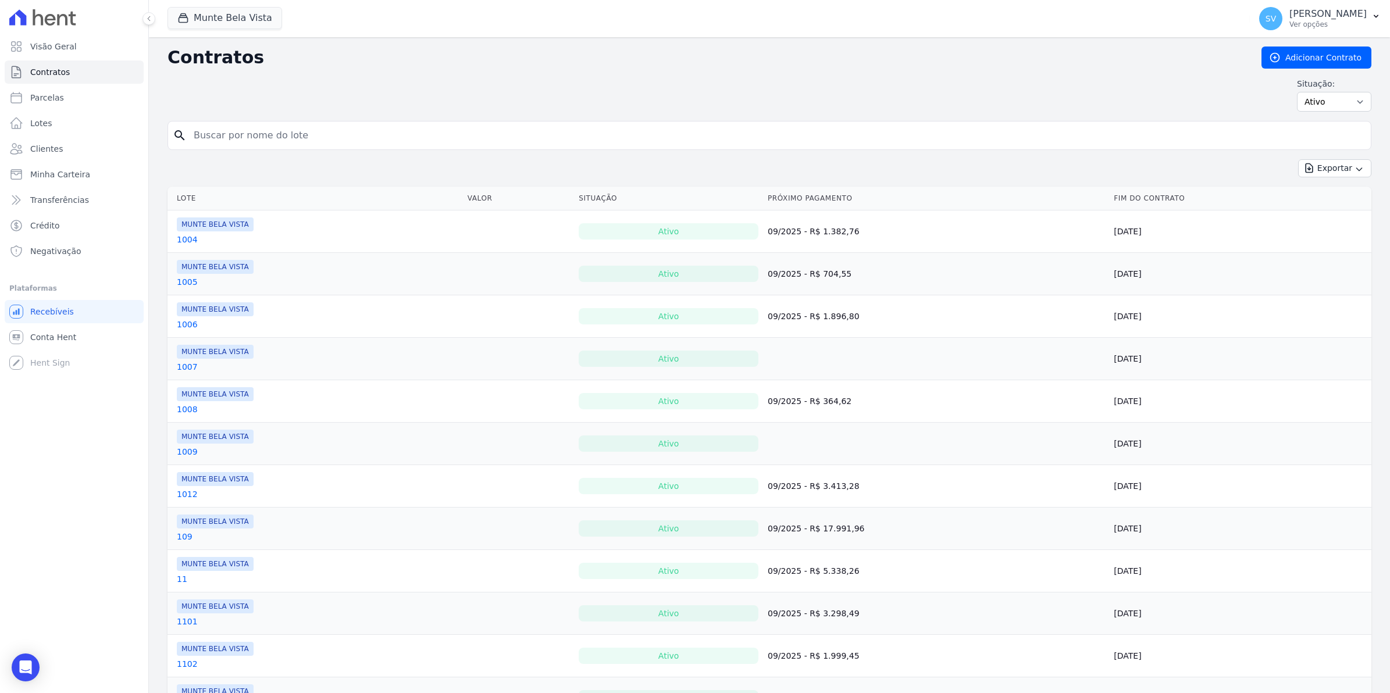
click at [276, 140] on input "search" at bounding box center [777, 135] width 1180 height 23
type input "REGIA"
click at [56, 338] on span "Conta Hent" at bounding box center [53, 338] width 46 height 12
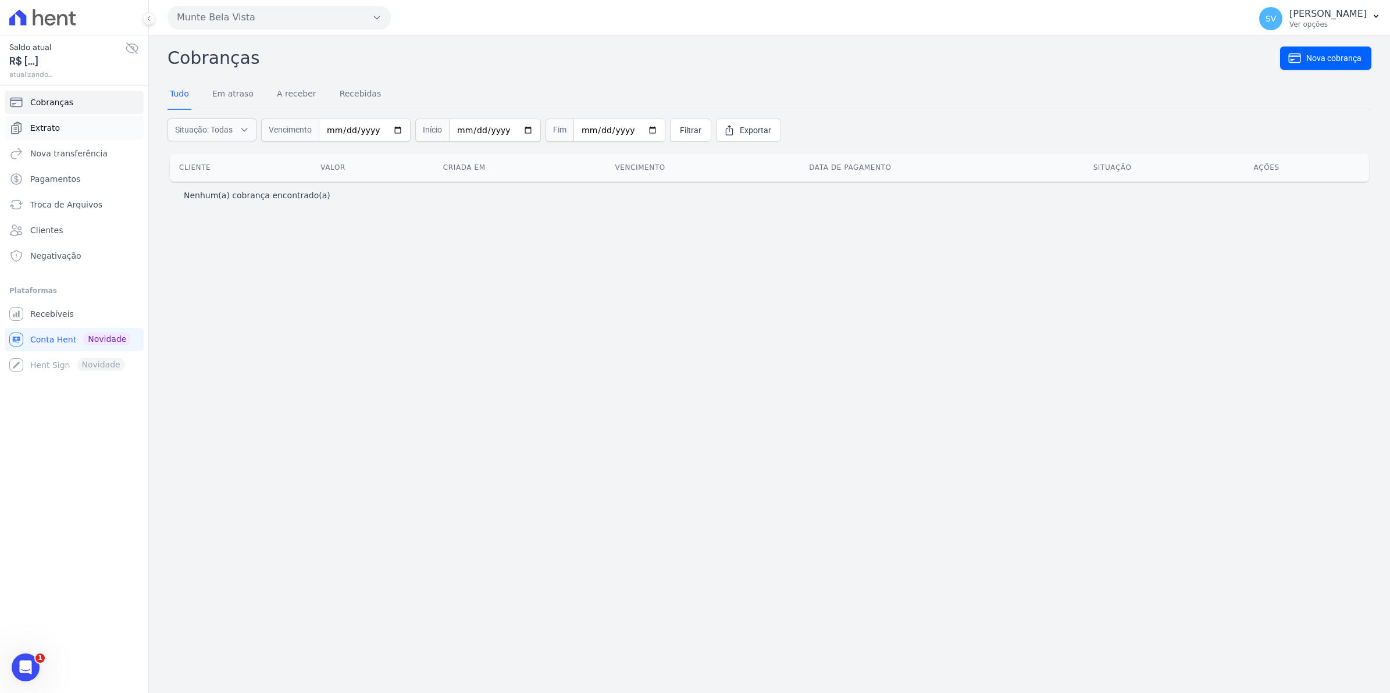
click at [33, 131] on span "Extrato" at bounding box center [45, 128] width 30 height 12
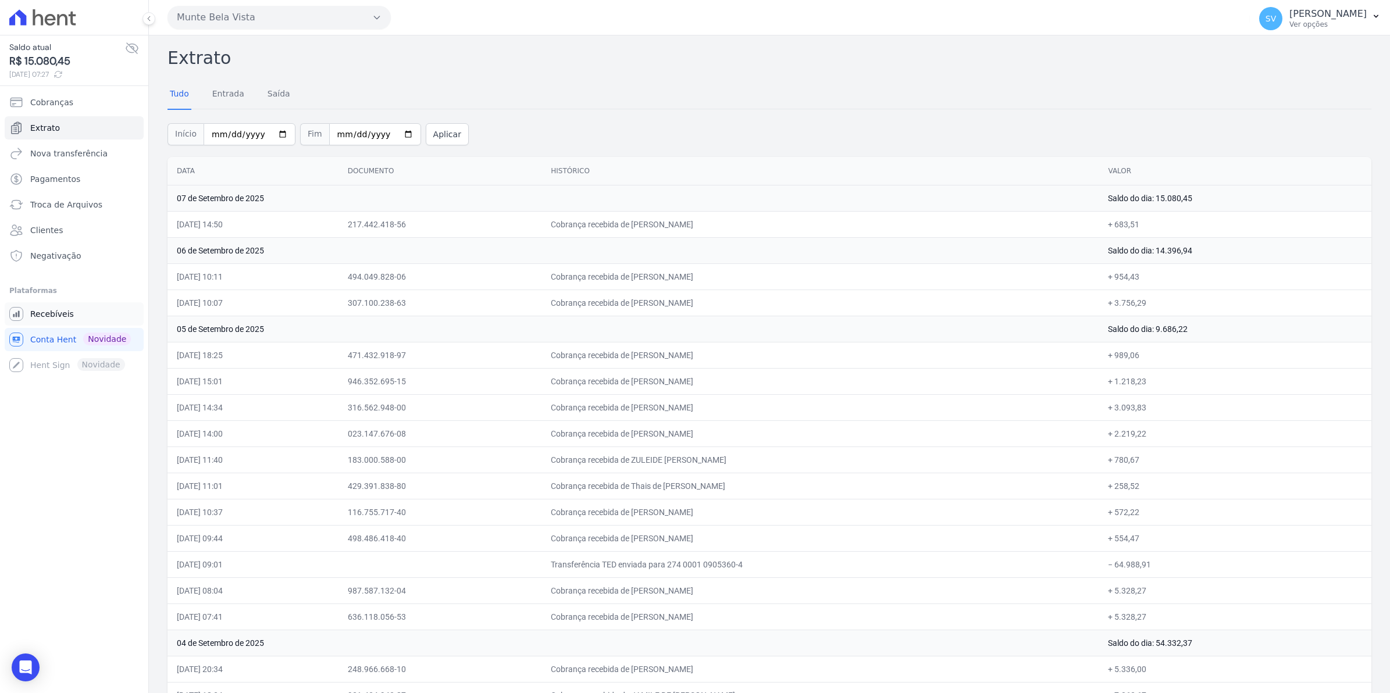
click at [58, 319] on span "Recebíveis" at bounding box center [52, 314] width 44 height 12
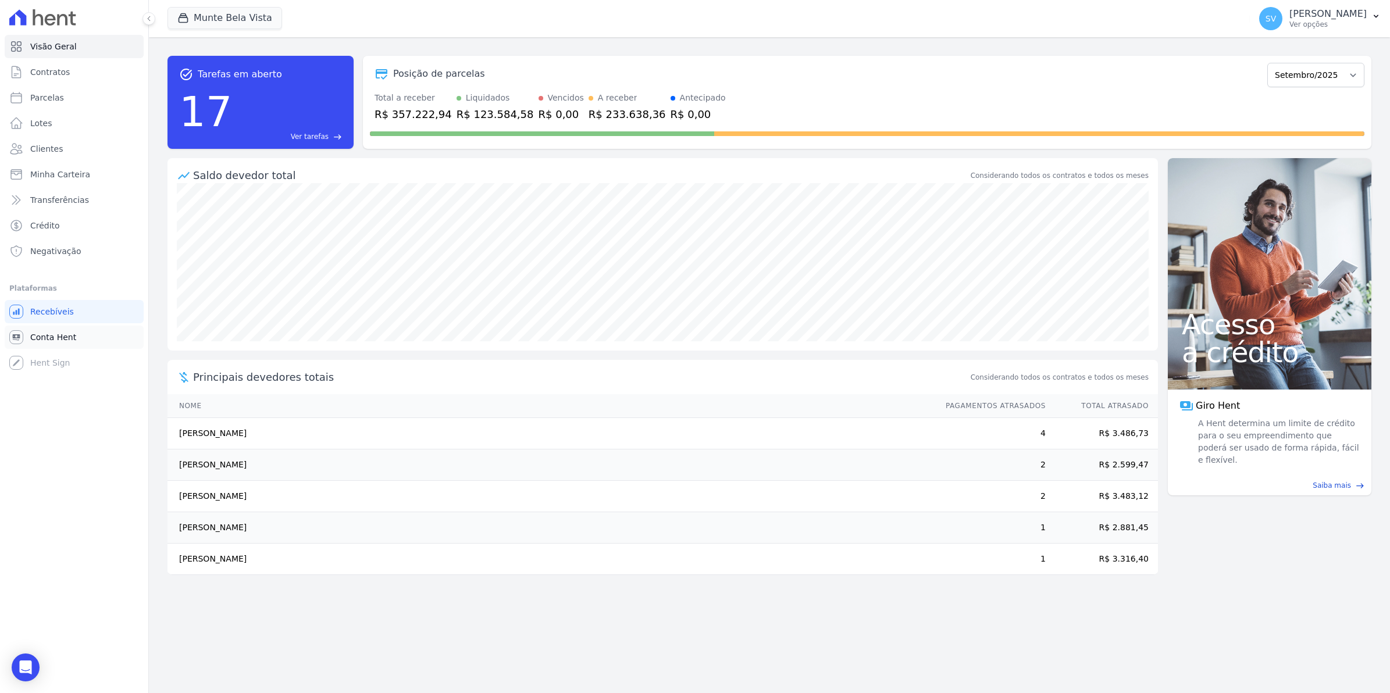
click at [45, 332] on span "Conta Hent" at bounding box center [53, 338] width 46 height 12
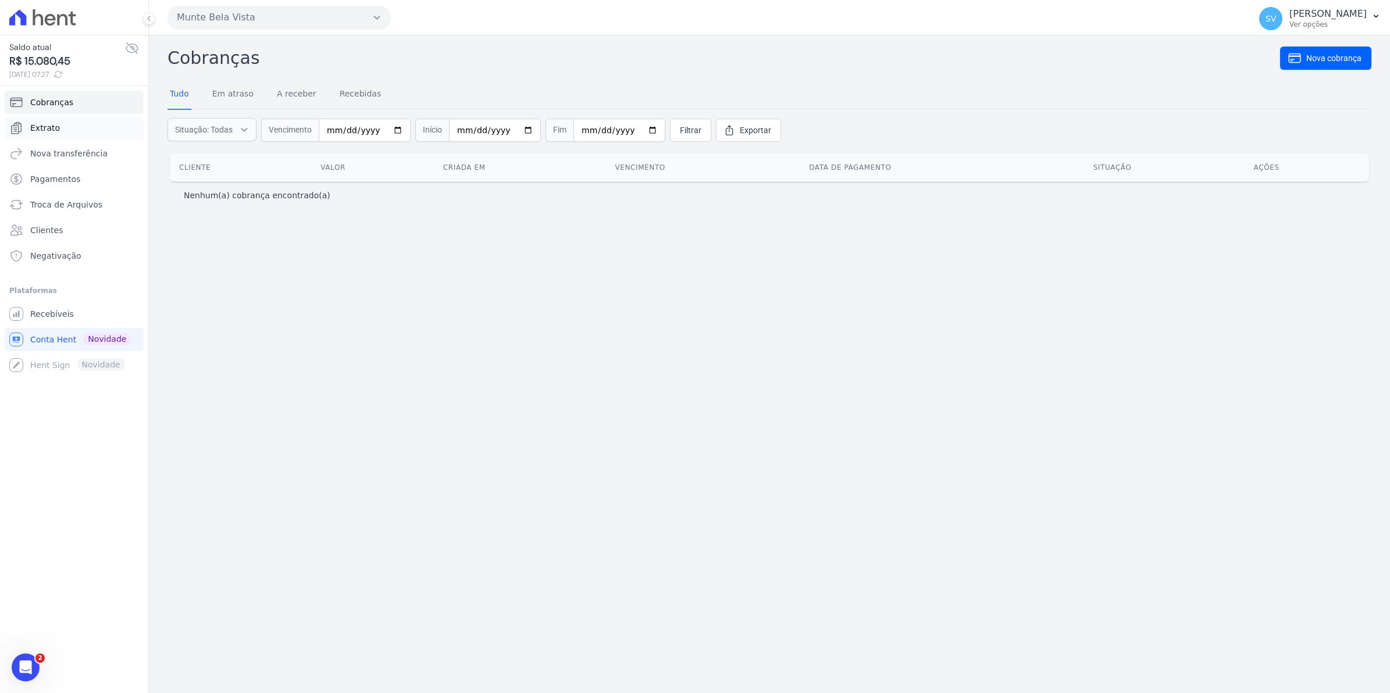
click at [44, 127] on span "Extrato" at bounding box center [45, 128] width 30 height 12
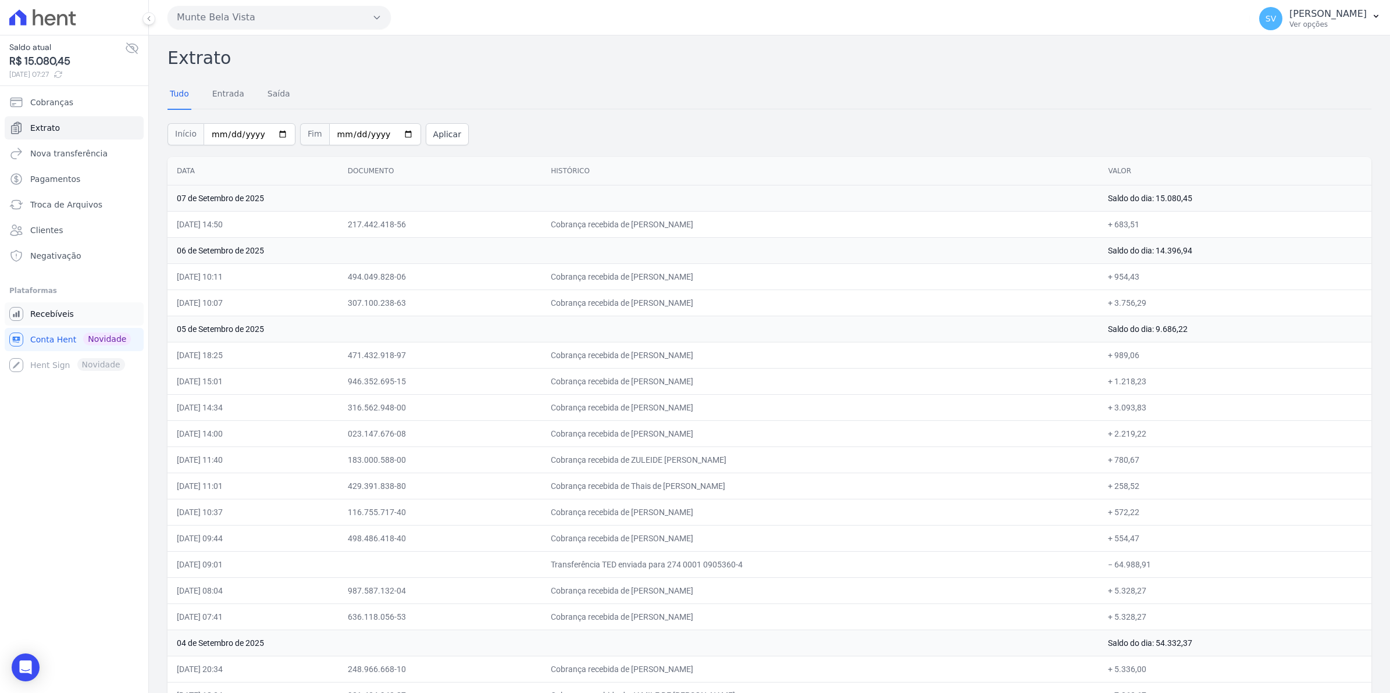
click at [53, 310] on span "Recebíveis" at bounding box center [52, 314] width 44 height 12
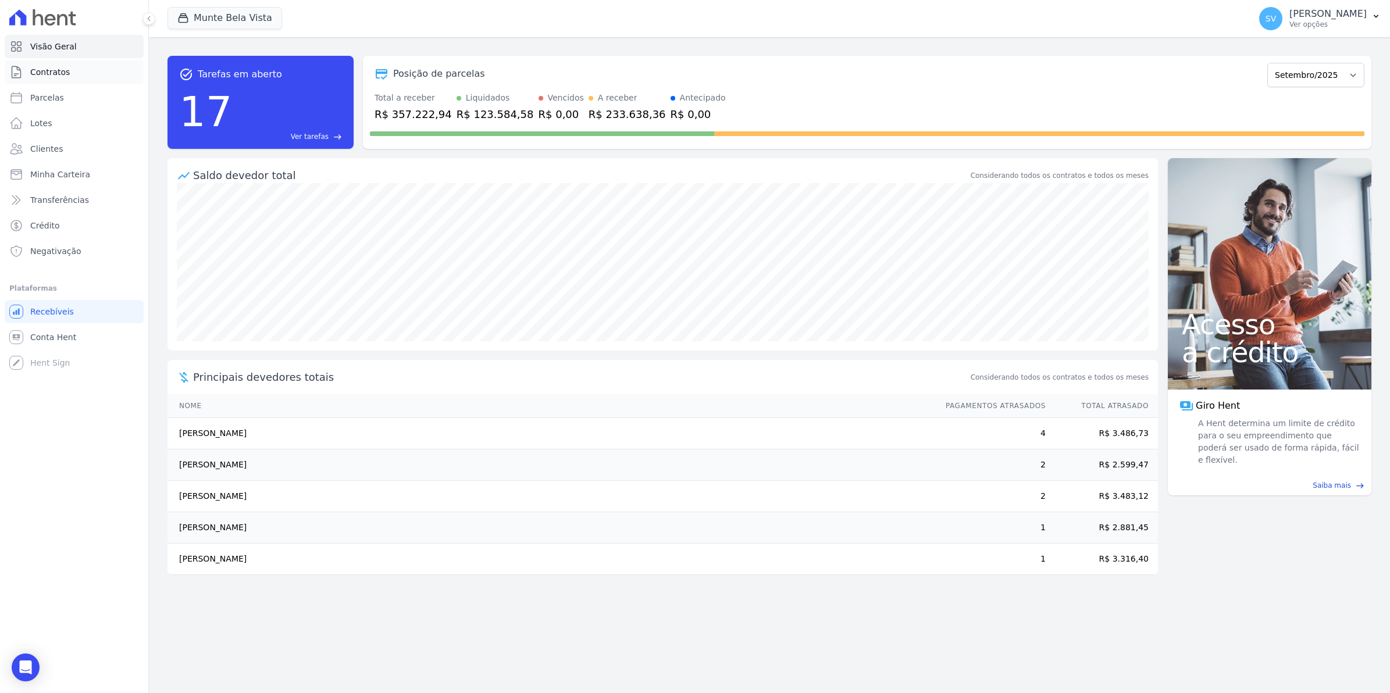
click at [71, 66] on link "Contratos" at bounding box center [74, 71] width 139 height 23
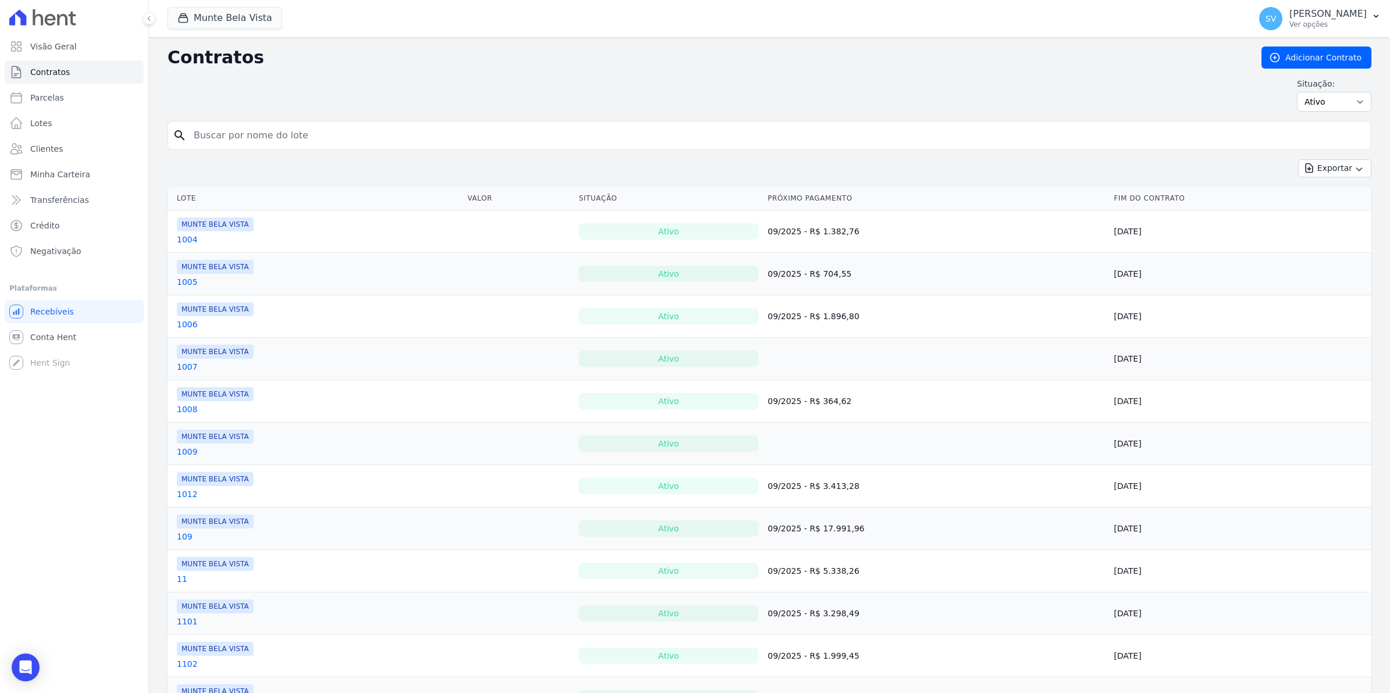
click at [231, 136] on input "search" at bounding box center [777, 135] width 1180 height 23
type input "REGIAN"
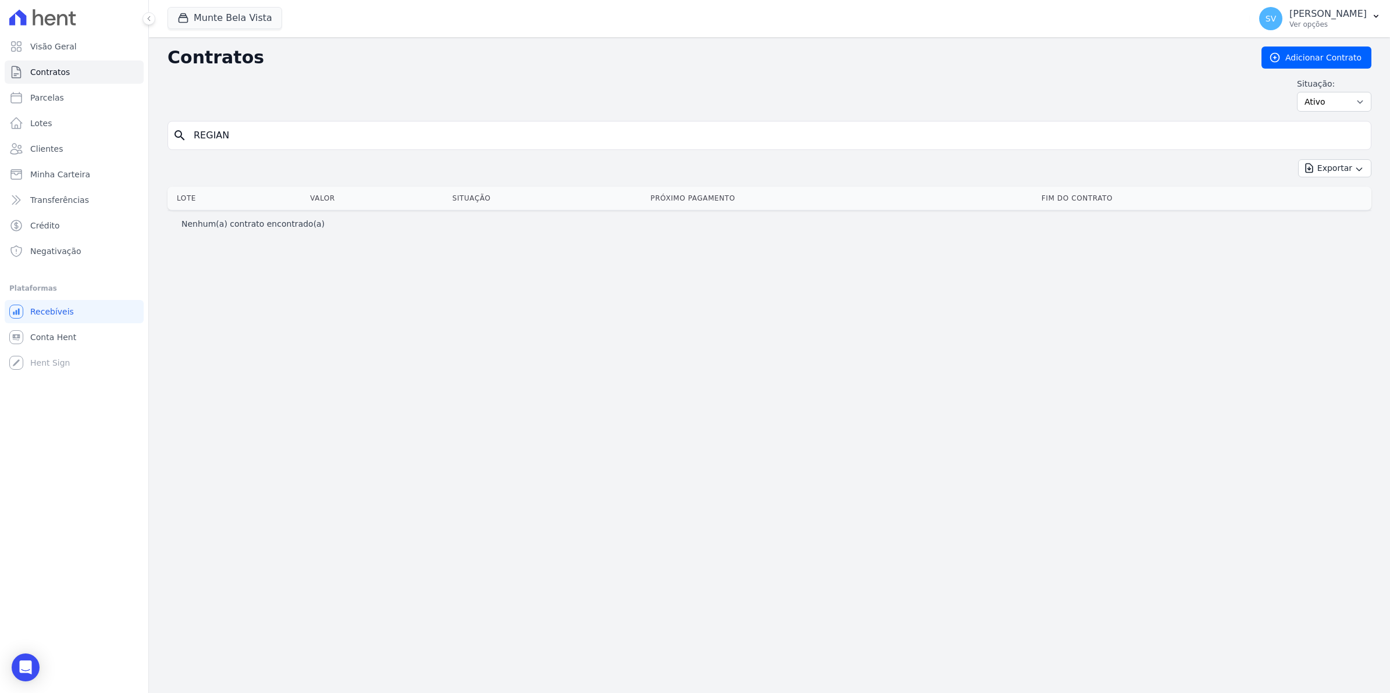
drag, startPoint x: 243, startPoint y: 144, endPoint x: 0, endPoint y: 138, distance: 242.6
click at [0, 138] on html "Visão Geral Contratos Parcelas Lotes Clientes Minha Carteira Transferências Cré…" at bounding box center [695, 346] width 1390 height 693
click at [22, 95] on icon at bounding box center [16, 98] width 14 height 14
select select
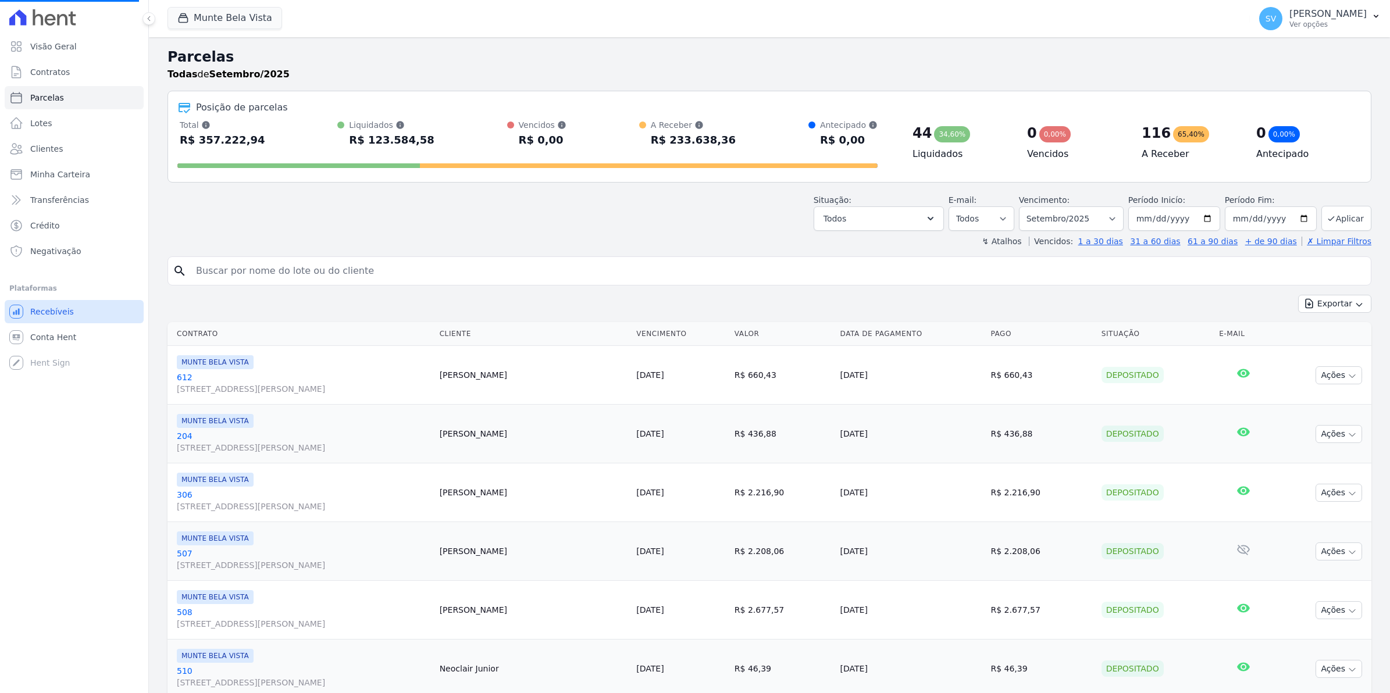
select select
click at [53, 318] on link "Recebíveis" at bounding box center [74, 311] width 139 height 23
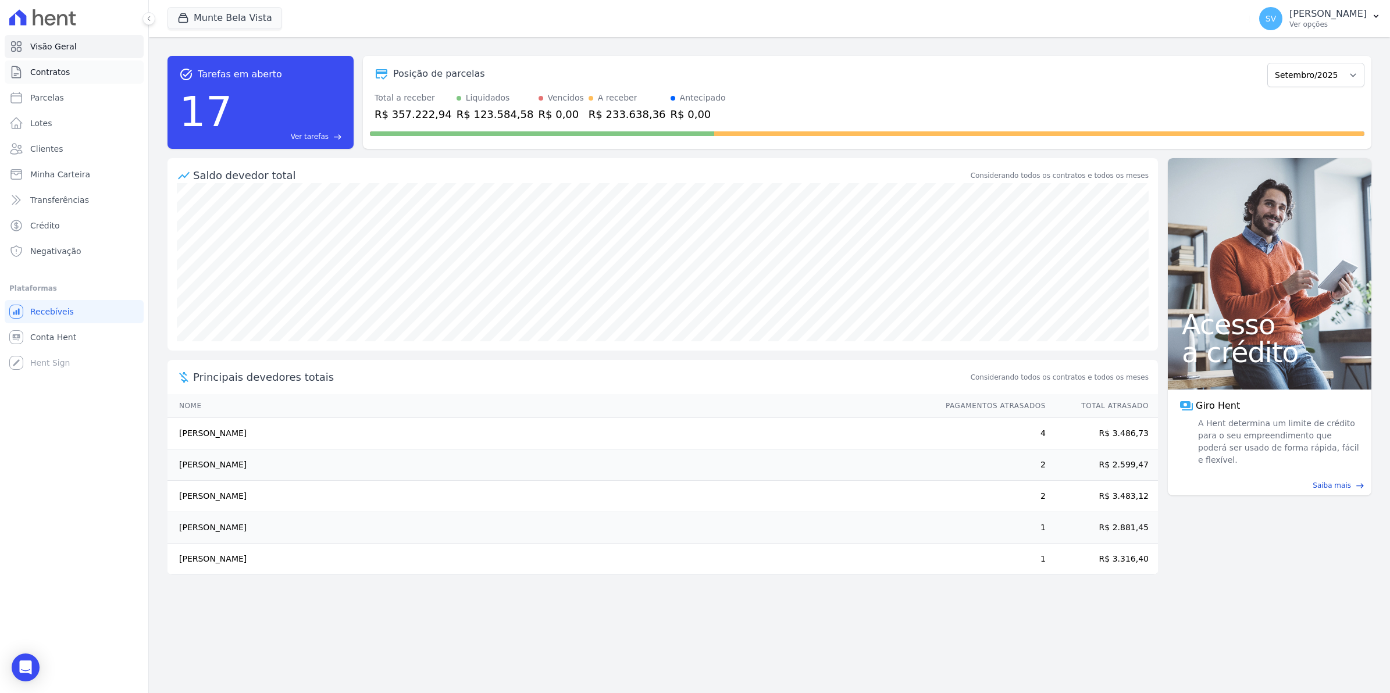
click at [55, 76] on span "Contratos" at bounding box center [50, 72] width 40 height 12
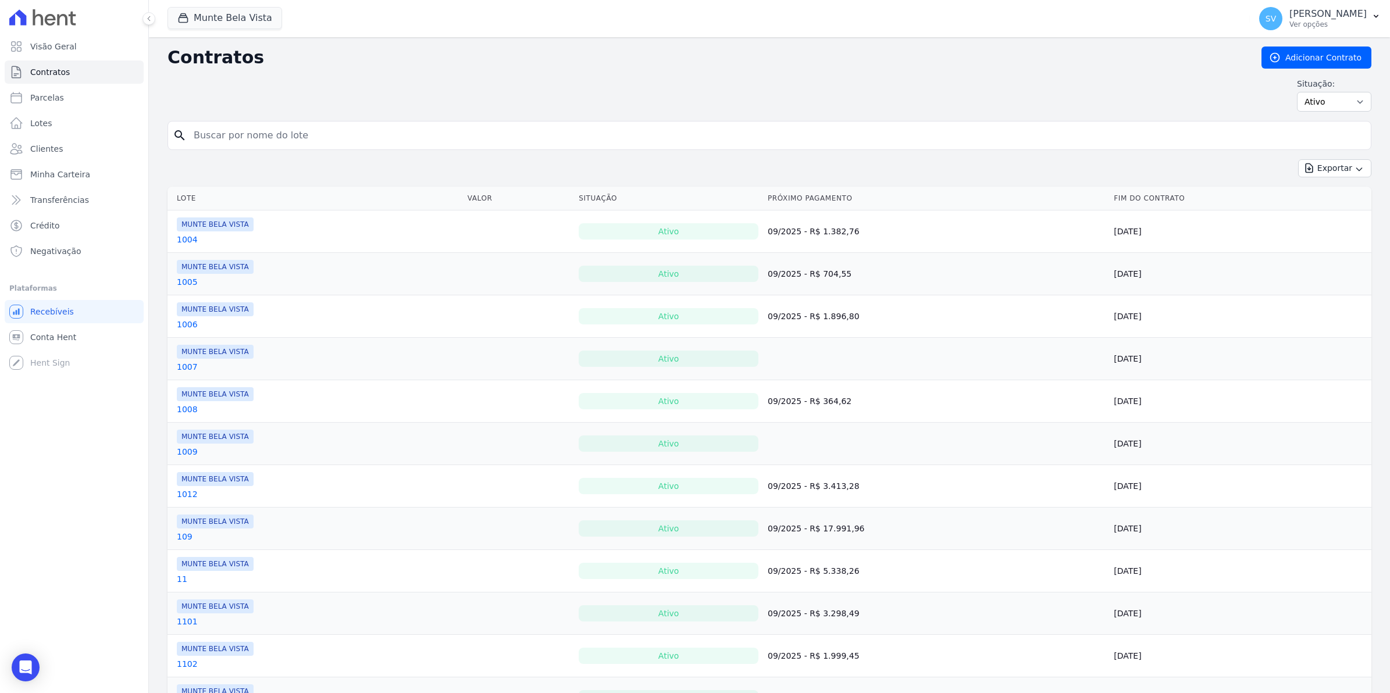
click at [216, 137] on input "search" at bounding box center [777, 135] width 1180 height 23
type input "REGIANO"
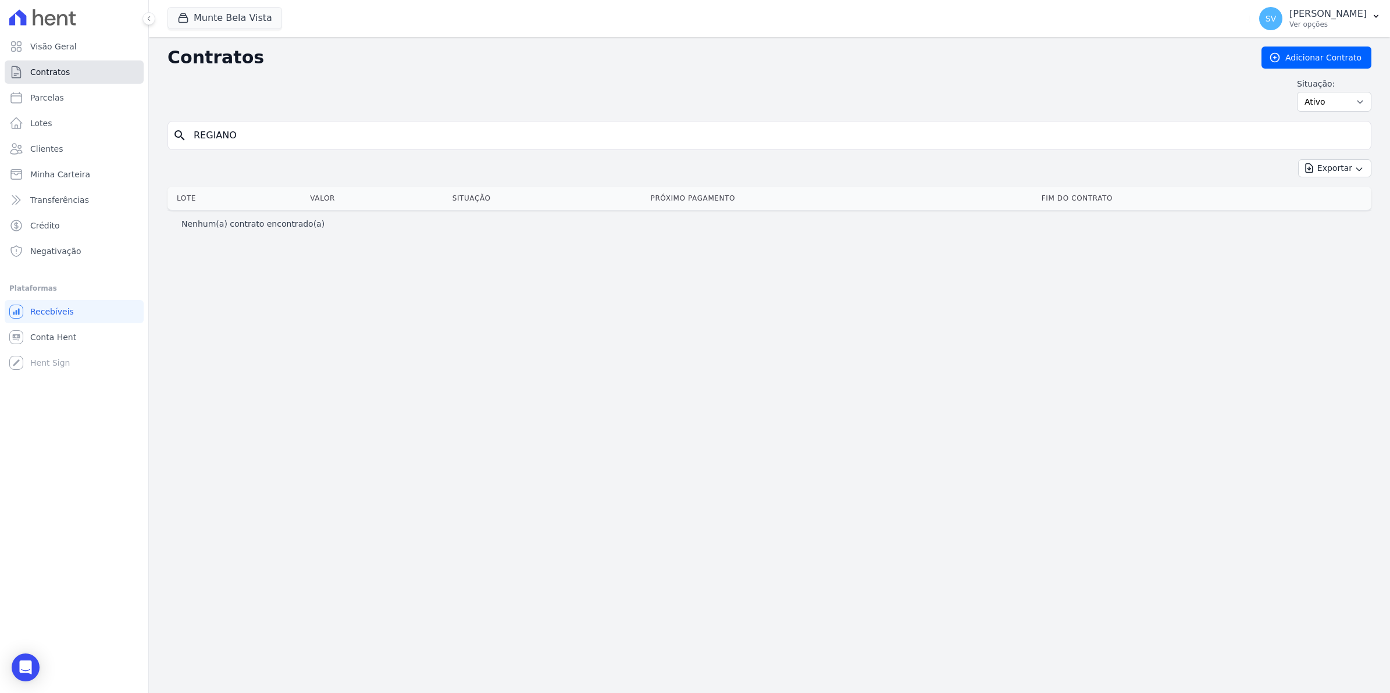
click at [45, 83] on link "Contratos" at bounding box center [74, 71] width 139 height 23
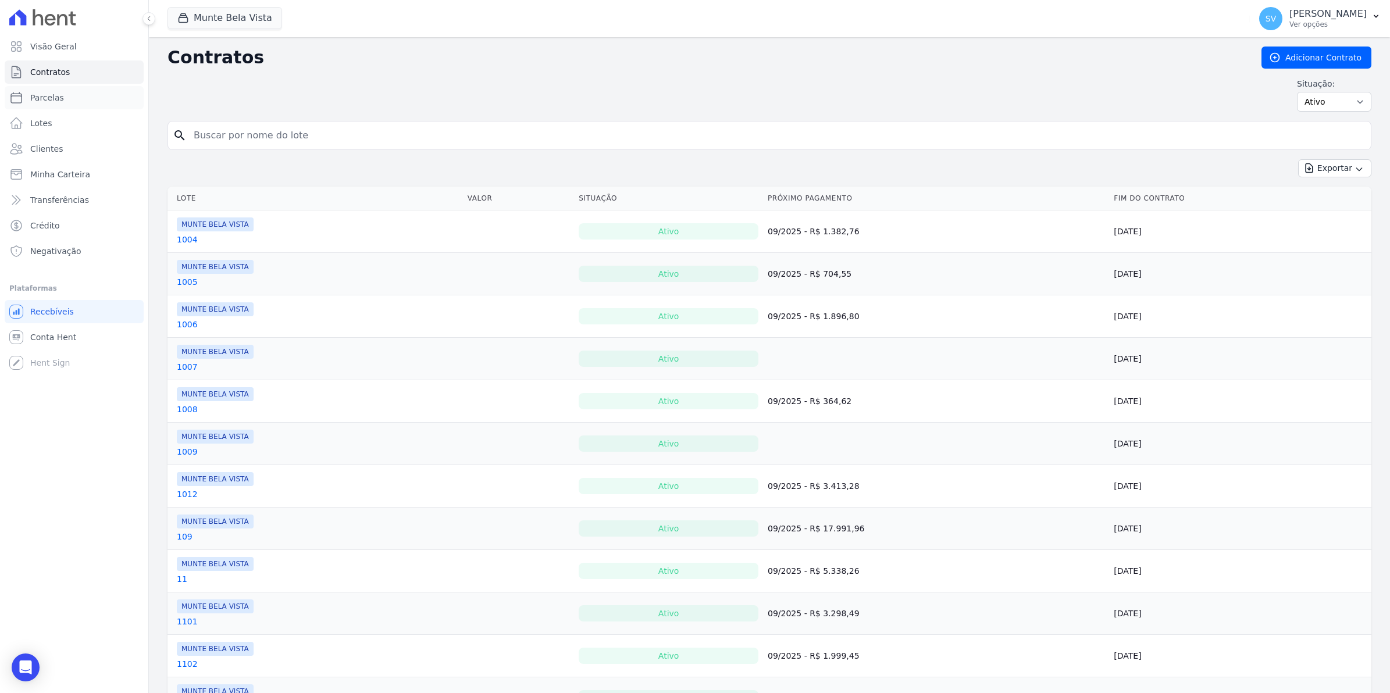
click at [53, 96] on span "Parcelas" at bounding box center [47, 98] width 34 height 12
select select
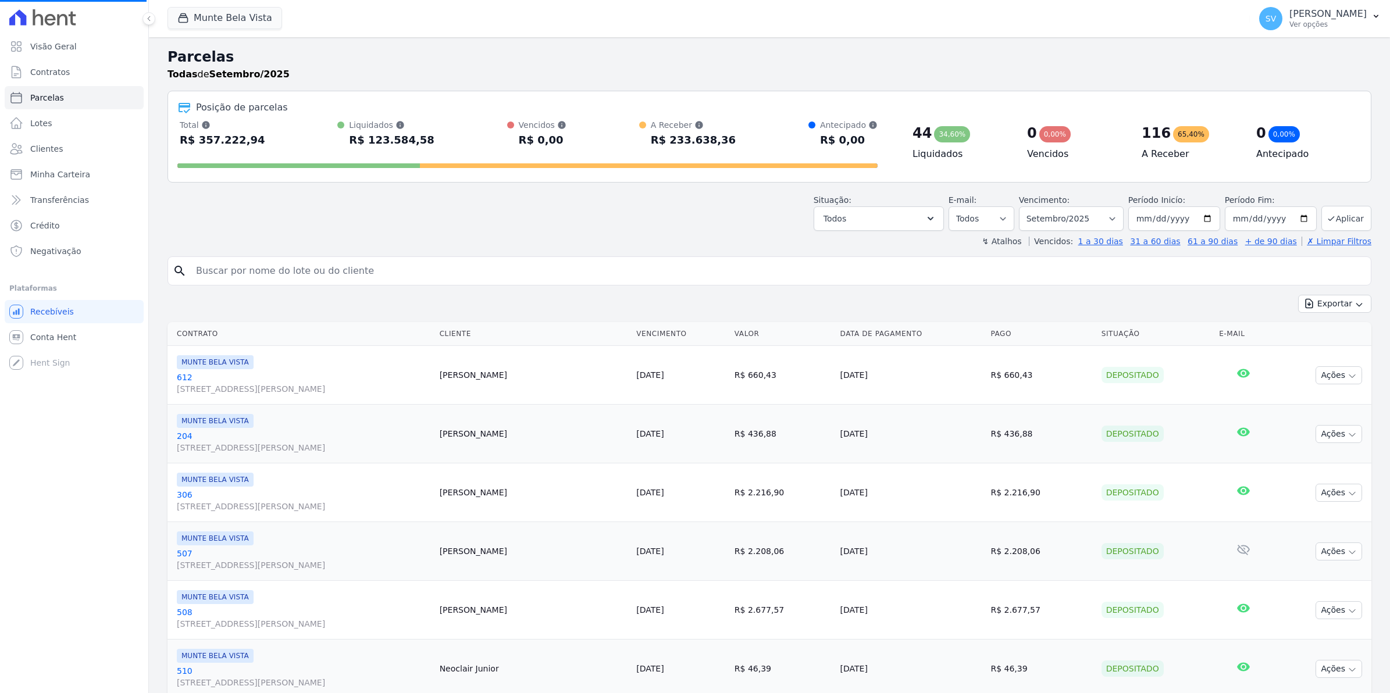
click at [220, 269] on input "search" at bounding box center [777, 270] width 1177 height 23
type input "RE"
select select
click at [220, 269] on input "search" at bounding box center [777, 270] width 1177 height 23
type input "REGIANI"
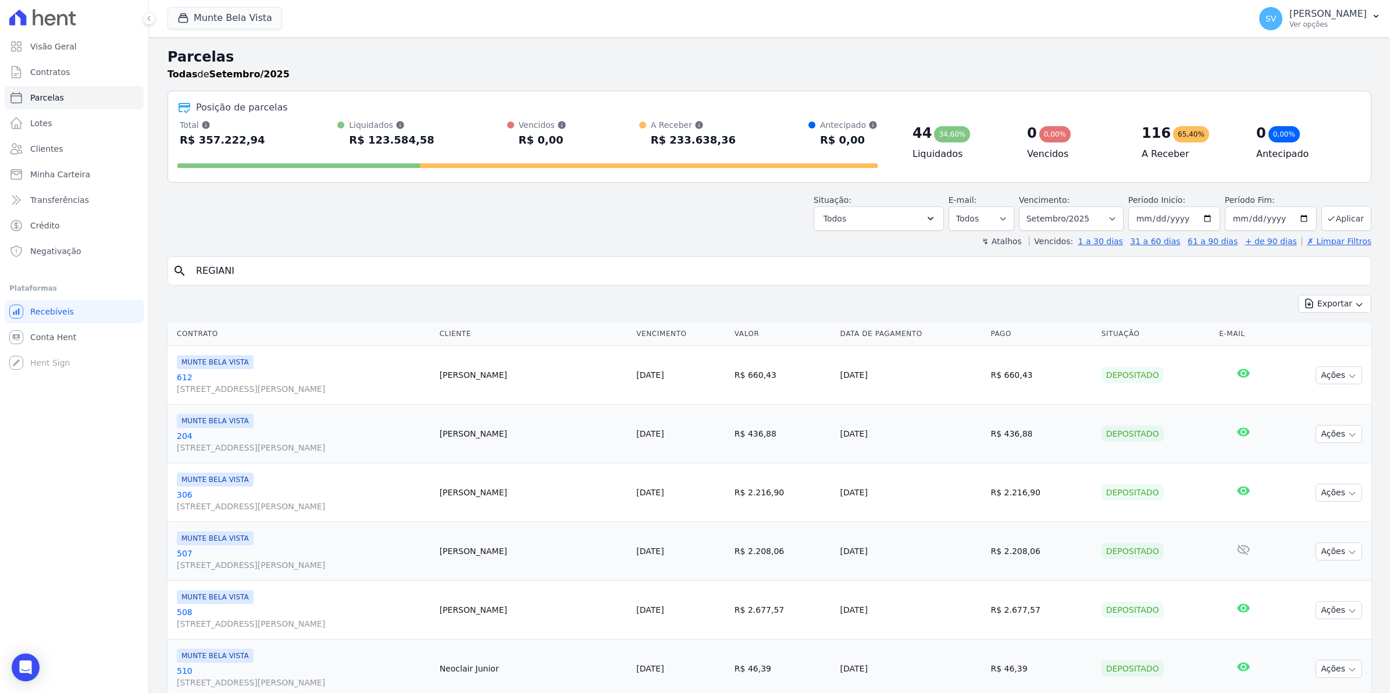
select select
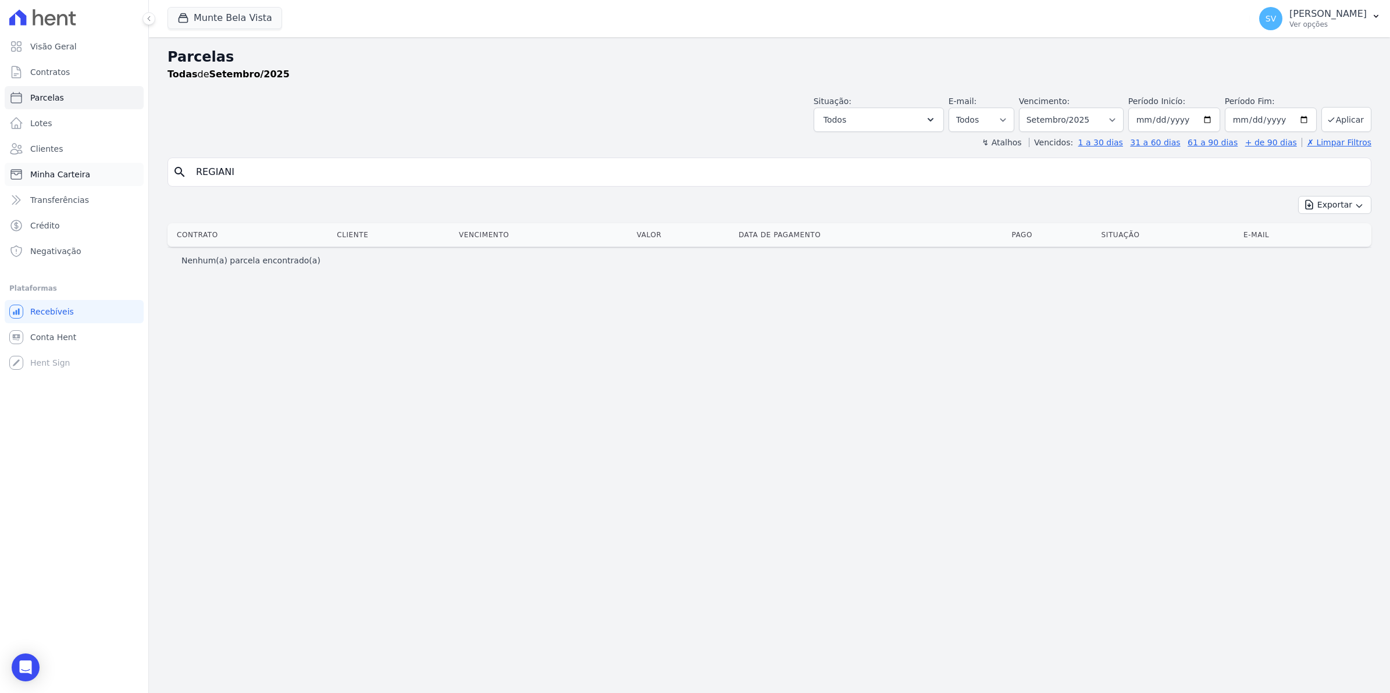
drag, startPoint x: 251, startPoint y: 165, endPoint x: 60, endPoint y: 170, distance: 190.9
click at [62, 170] on div "Visão Geral Contratos Parcelas Lotes Clientes Minha Carteira Transferências Cré…" at bounding box center [695, 346] width 1390 height 693
type input "REG"
click at [58, 67] on span "Contratos" at bounding box center [50, 72] width 40 height 12
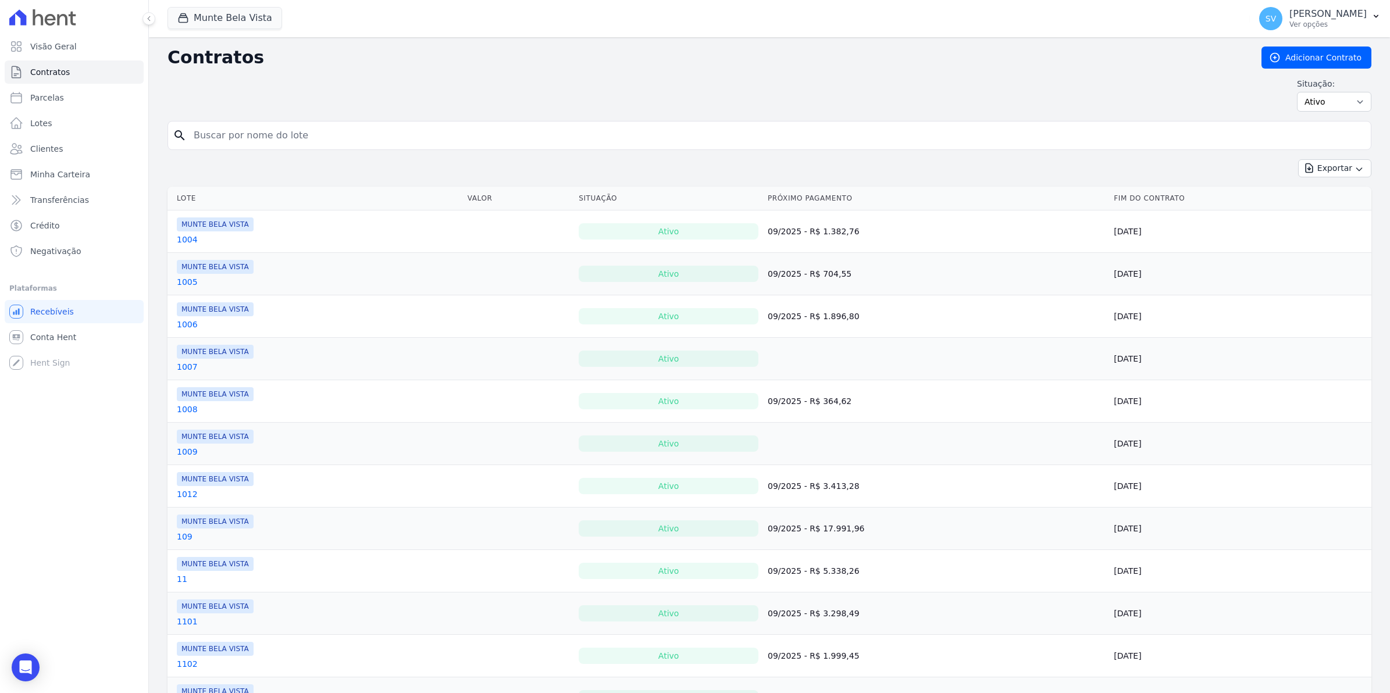
click at [216, 138] on input "search" at bounding box center [777, 135] width 1180 height 23
type input "REGIANO"
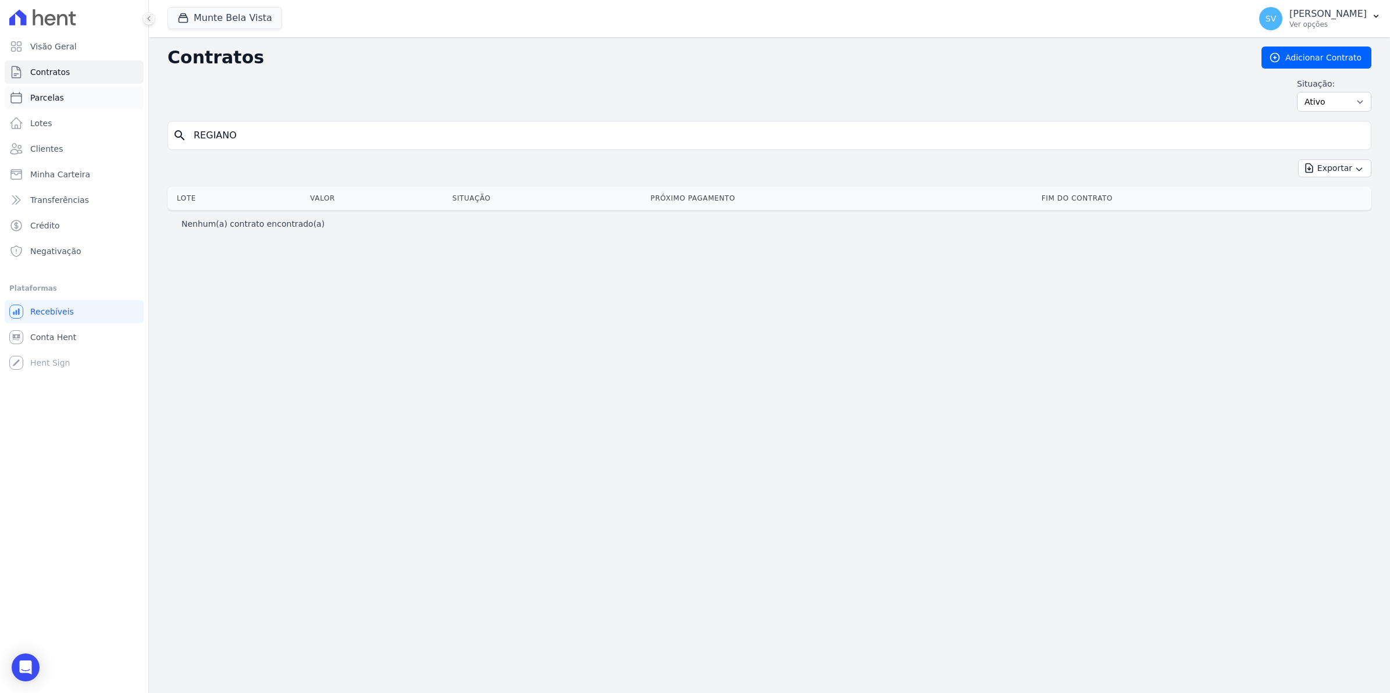
click at [57, 95] on span "Parcelas" at bounding box center [47, 98] width 34 height 12
select select
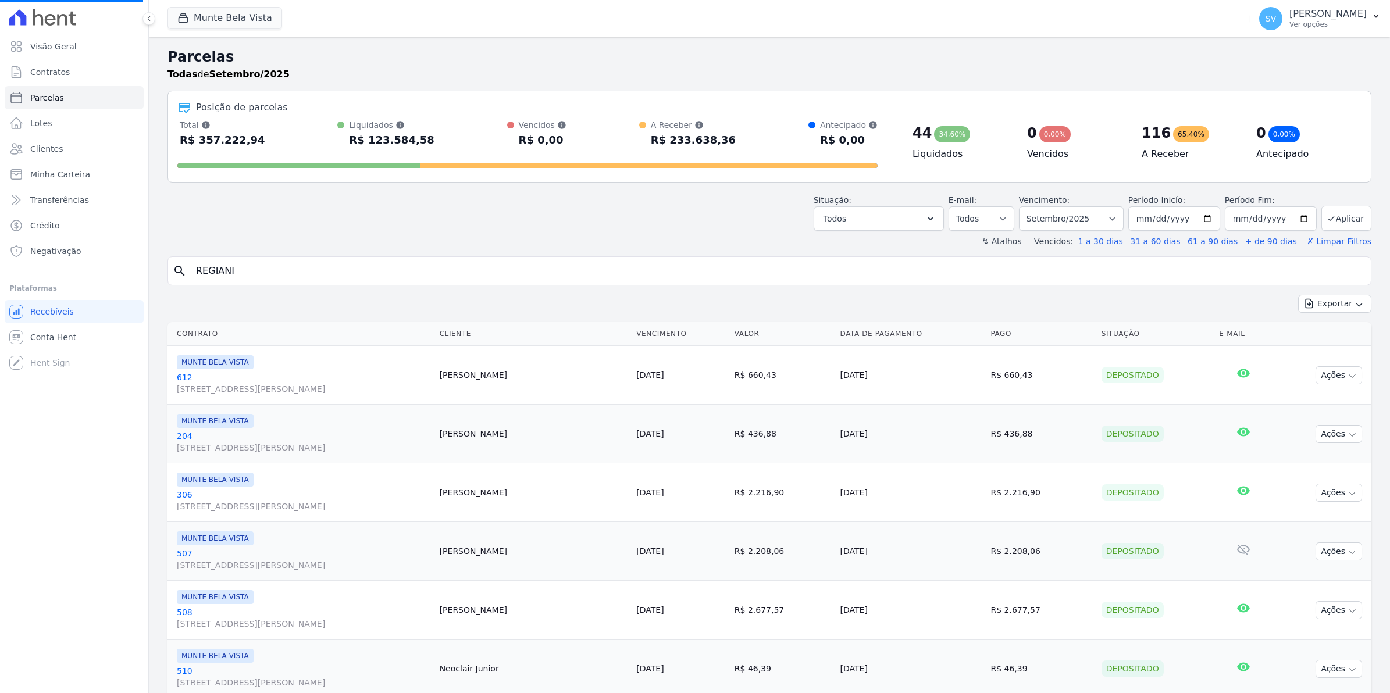
select select
click at [258, 281] on input "search" at bounding box center [777, 270] width 1177 height 23
type input "REGINO"
select select
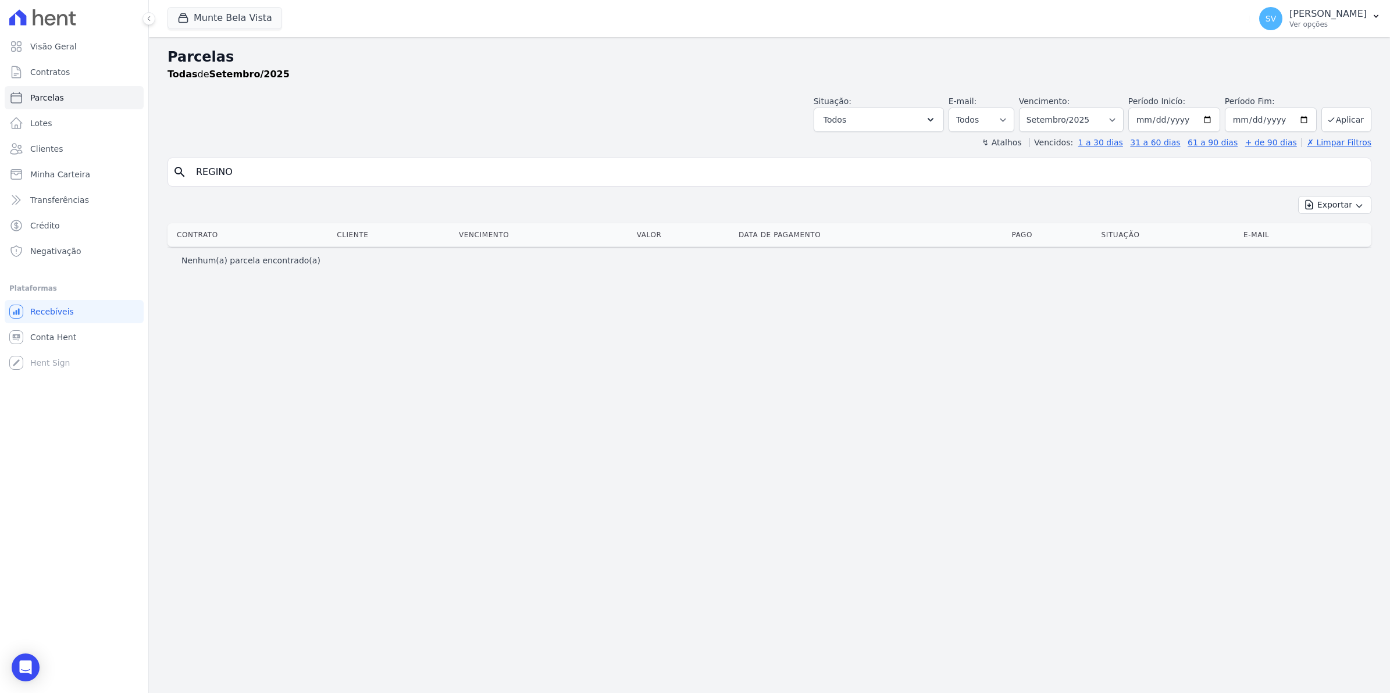
click at [239, 177] on input "REGINO" at bounding box center [777, 172] width 1177 height 23
type input "REGIANO"
select select
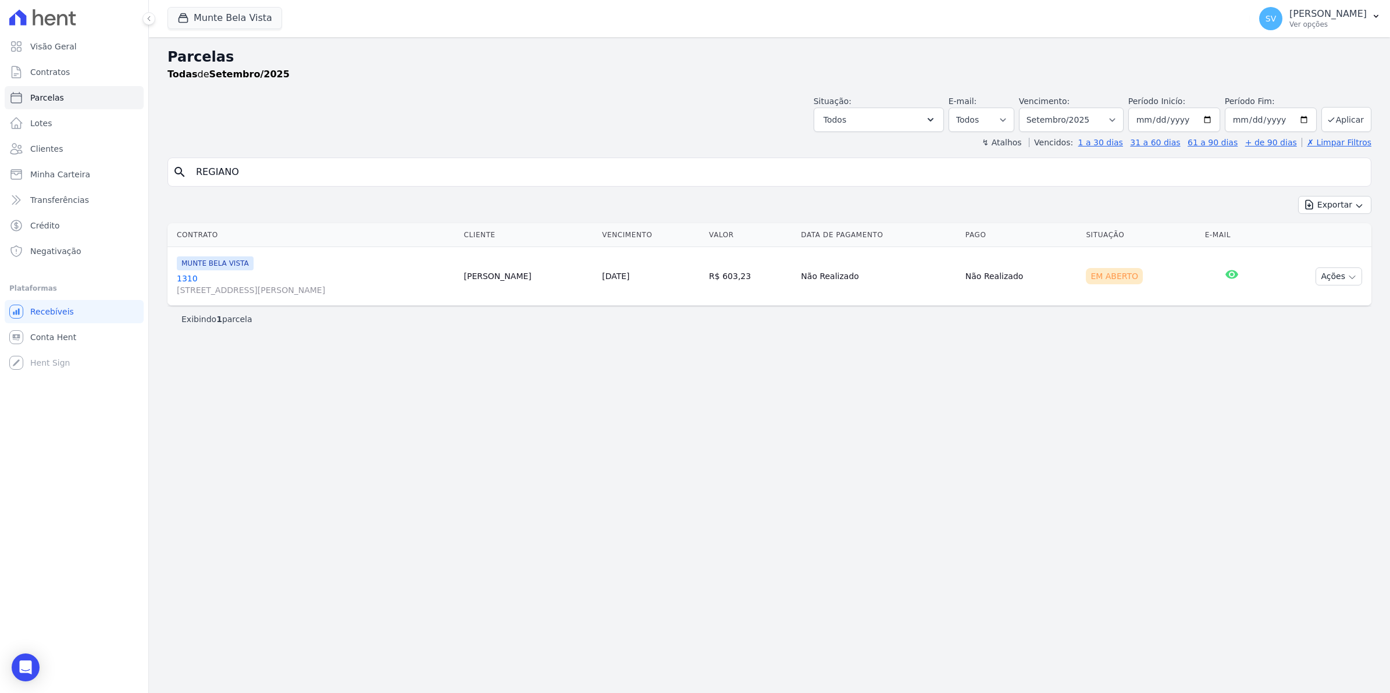
click at [183, 279] on link "1310 Avenida Brigadeiro Faria Lima, 1306, 4 andar, Pinheiros" at bounding box center [315, 284] width 277 height 23
click at [190, 280] on link "1310 Avenida Brigadeiro Faria Lima, 1306, 4 andar, Pinheiros" at bounding box center [315, 284] width 277 height 23
click at [187, 277] on link "1310 Avenida Brigadeiro Faria Lima, 1306, 4 andar, Pinheiros" at bounding box center [315, 284] width 277 height 23
click at [184, 277] on link "1310 Avenida Brigadeiro Faria Lima, 1306, 4 andar, Pinheiros" at bounding box center [315, 284] width 277 height 23
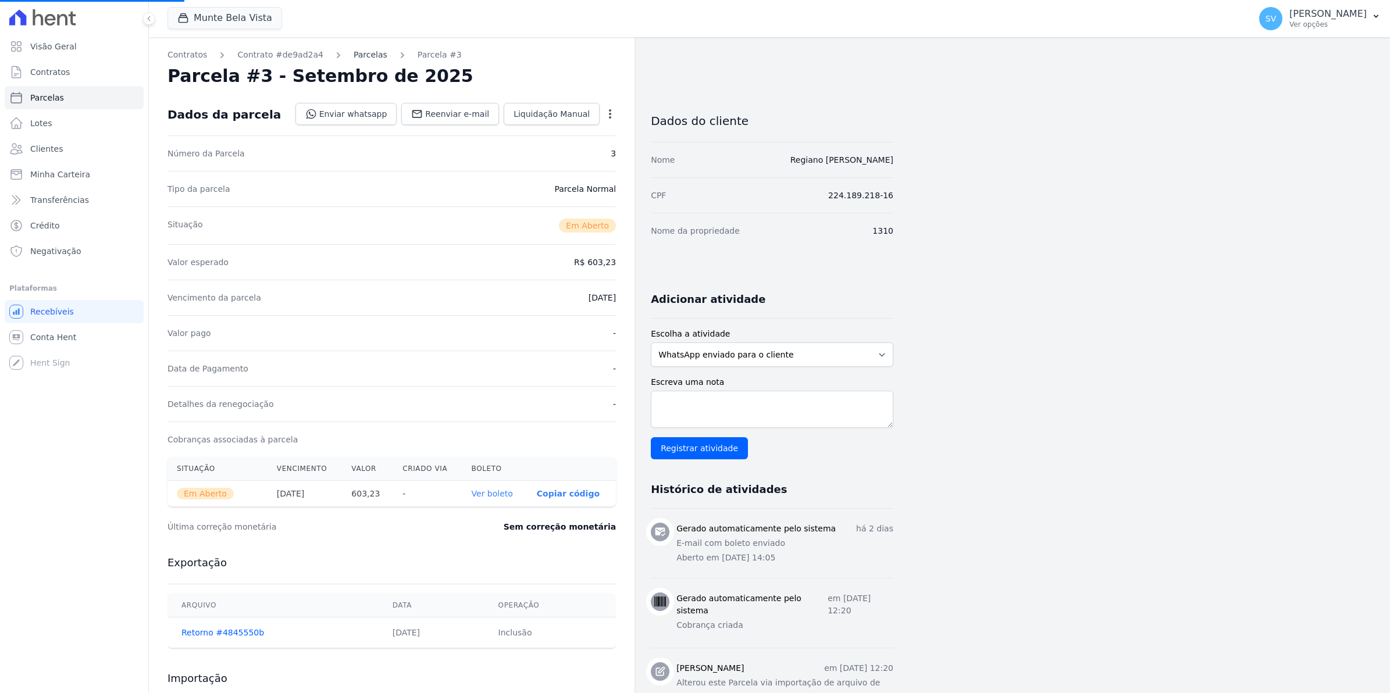
click at [356, 54] on link "Parcelas" at bounding box center [371, 55] width 34 height 12
click at [359, 51] on link "Parcelas" at bounding box center [371, 55] width 34 height 12
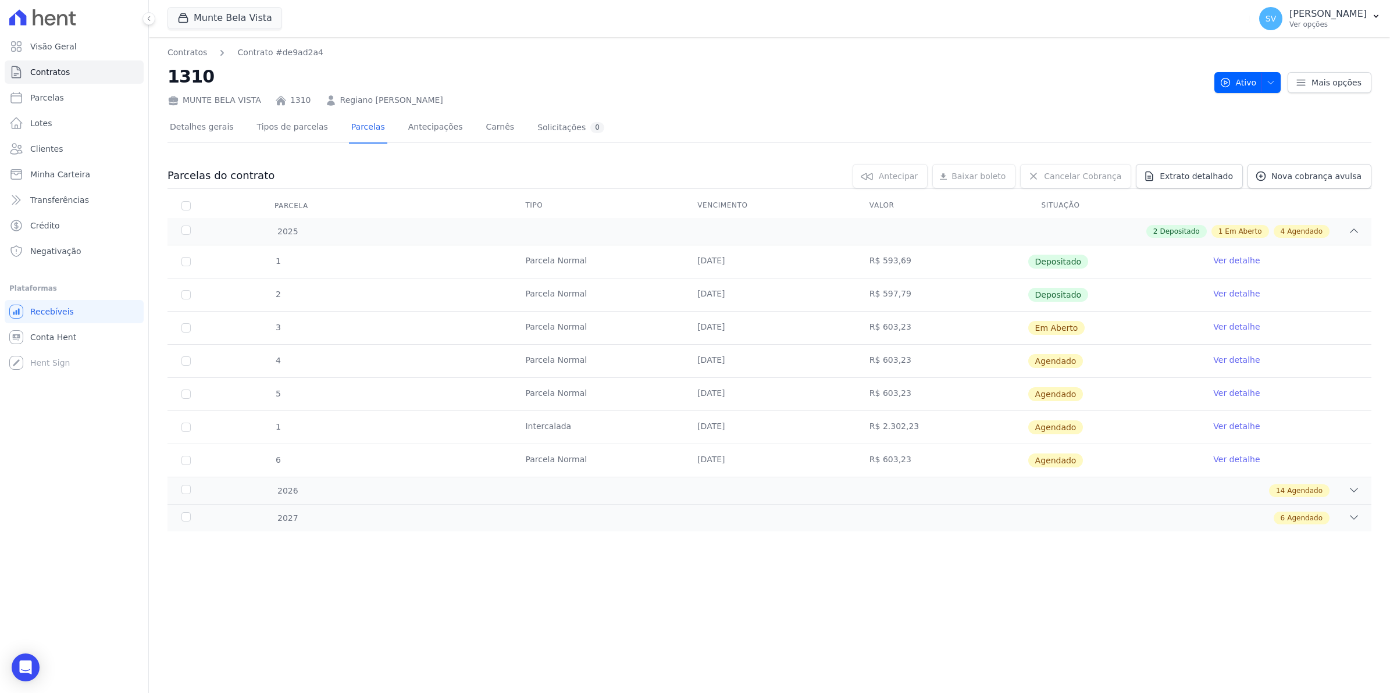
click at [1241, 323] on link "Ver detalhe" at bounding box center [1236, 327] width 47 height 12
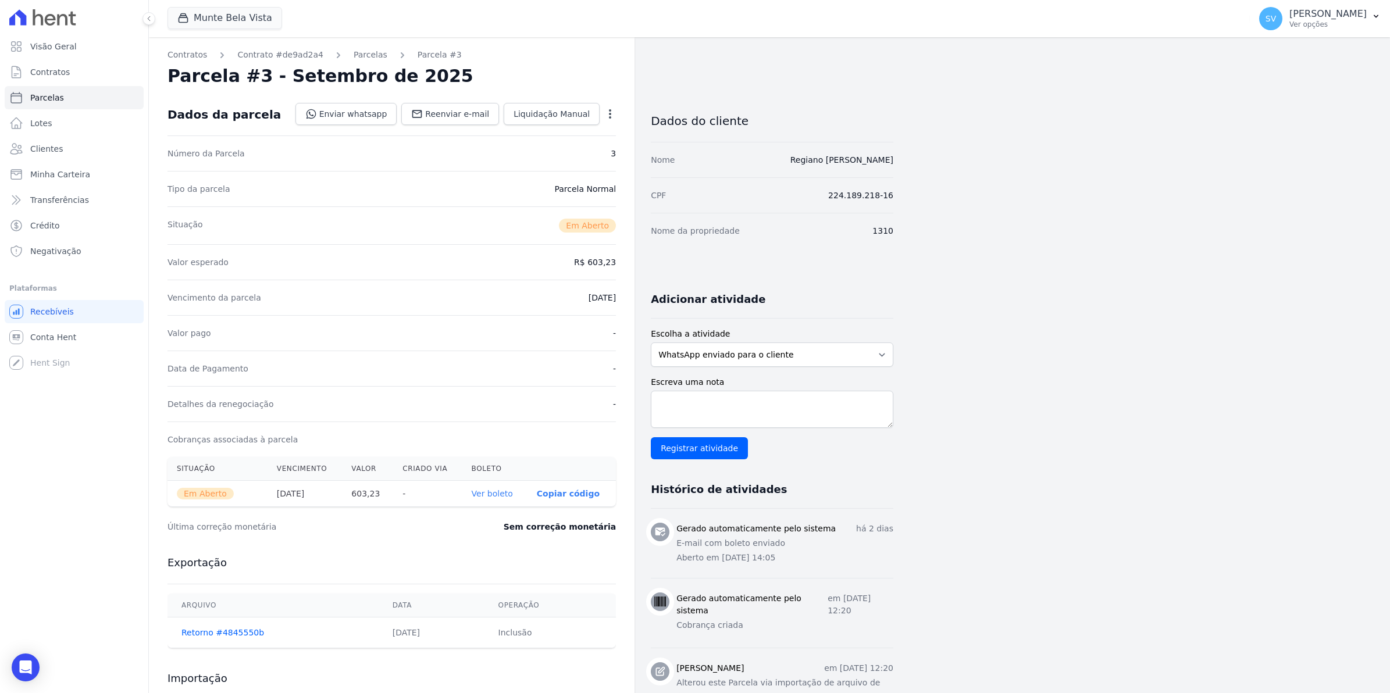
click at [609, 120] on div "Open options" at bounding box center [610, 115] width 12 height 15
click at [609, 116] on icon "button" at bounding box center [610, 114] width 12 height 12
click at [375, 237] on div "Situação Em Aberto" at bounding box center [392, 226] width 449 height 38
click at [354, 56] on link "Parcelas" at bounding box center [371, 55] width 34 height 12
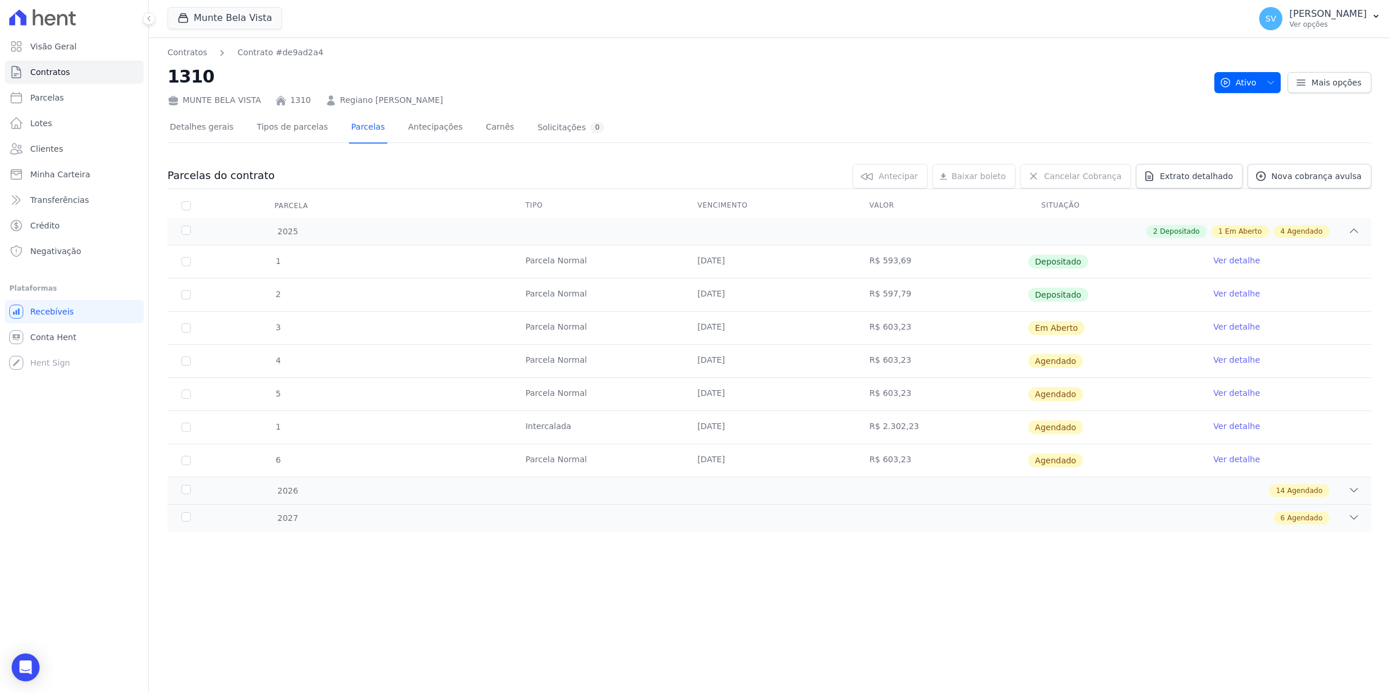
click at [1238, 327] on link "Ver detalhe" at bounding box center [1236, 327] width 47 height 12
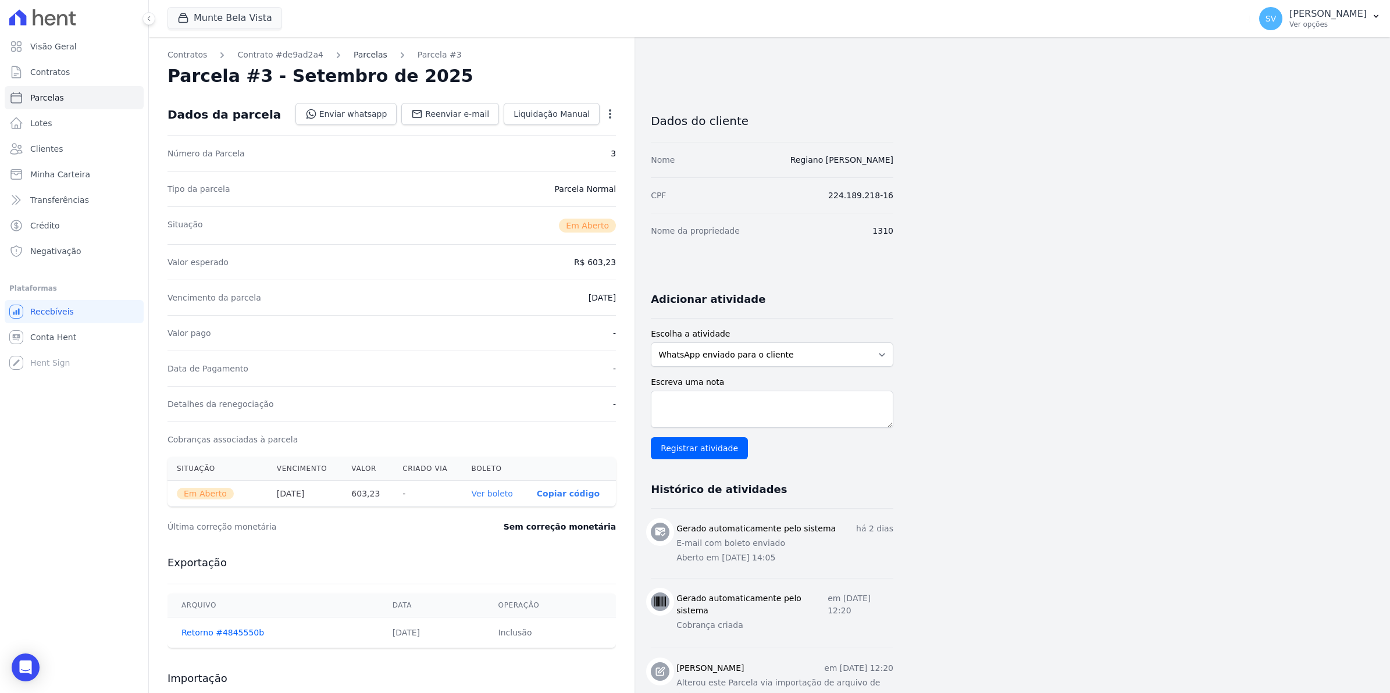
click at [368, 53] on link "Parcelas" at bounding box center [371, 55] width 34 height 12
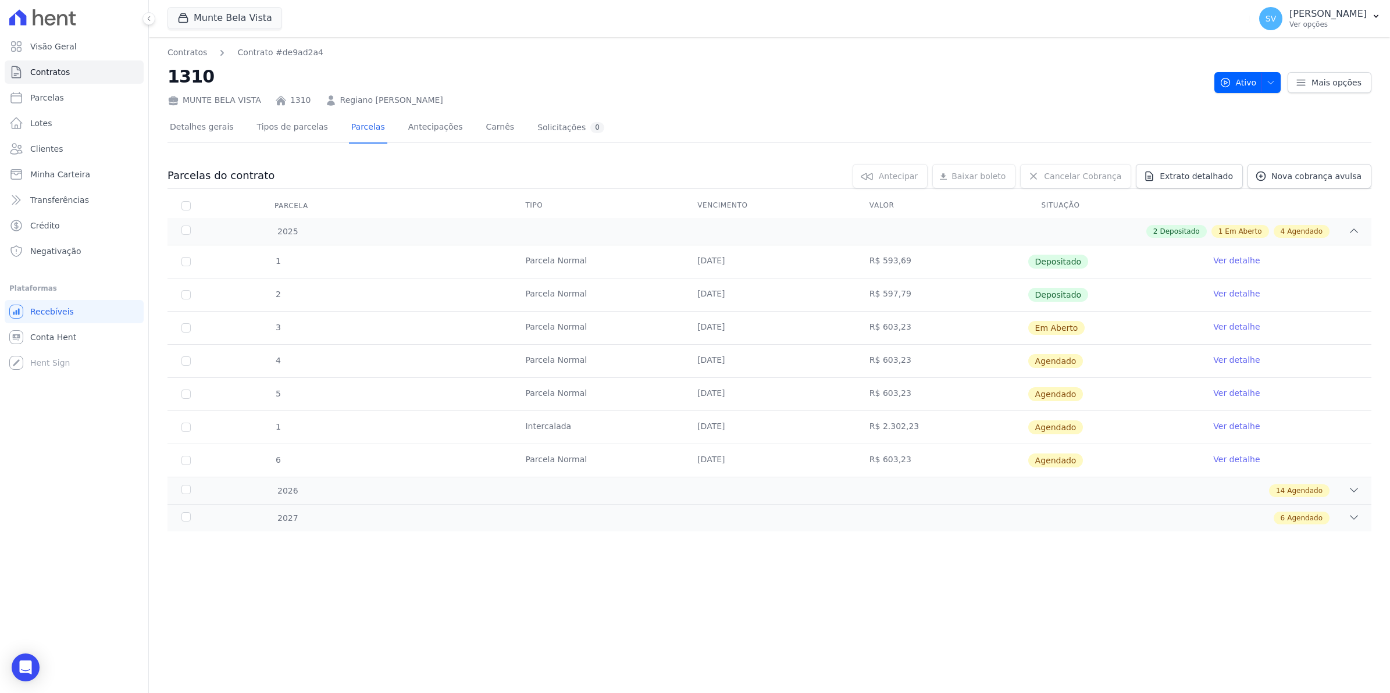
click at [1232, 329] on link "Ver detalhe" at bounding box center [1236, 327] width 47 height 12
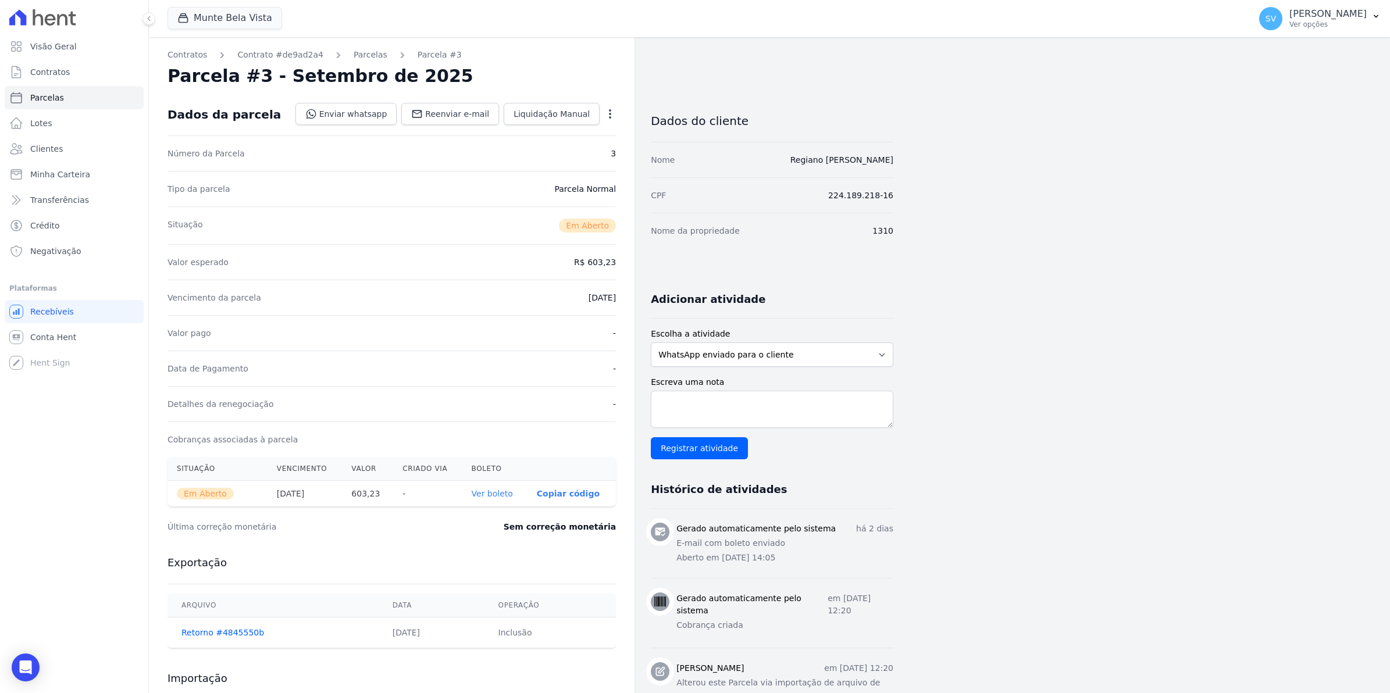
click at [605, 118] on icon "button" at bounding box center [610, 114] width 12 height 12
click at [437, 223] on div "Situação Em Aberto" at bounding box center [392, 226] width 449 height 38
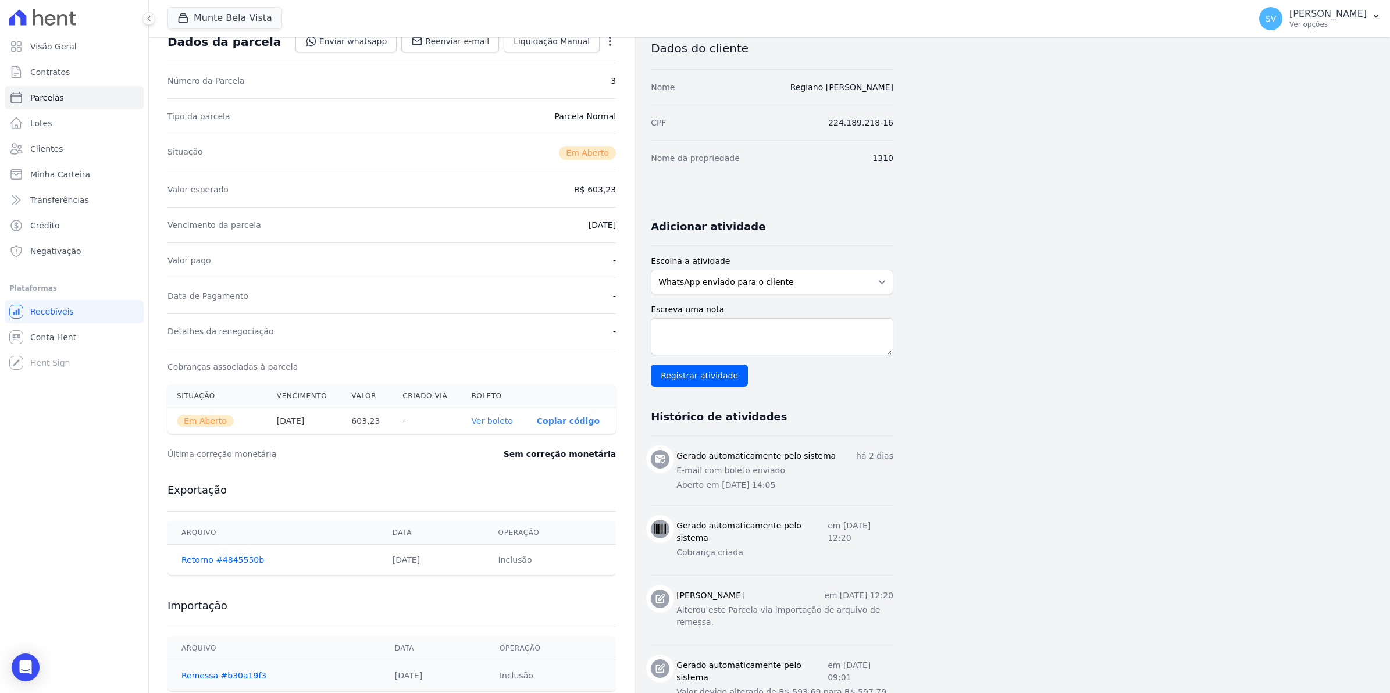
click at [490, 422] on link "Ver boleto" at bounding box center [492, 421] width 41 height 9
click at [38, 71] on span "Contratos" at bounding box center [50, 72] width 40 height 12
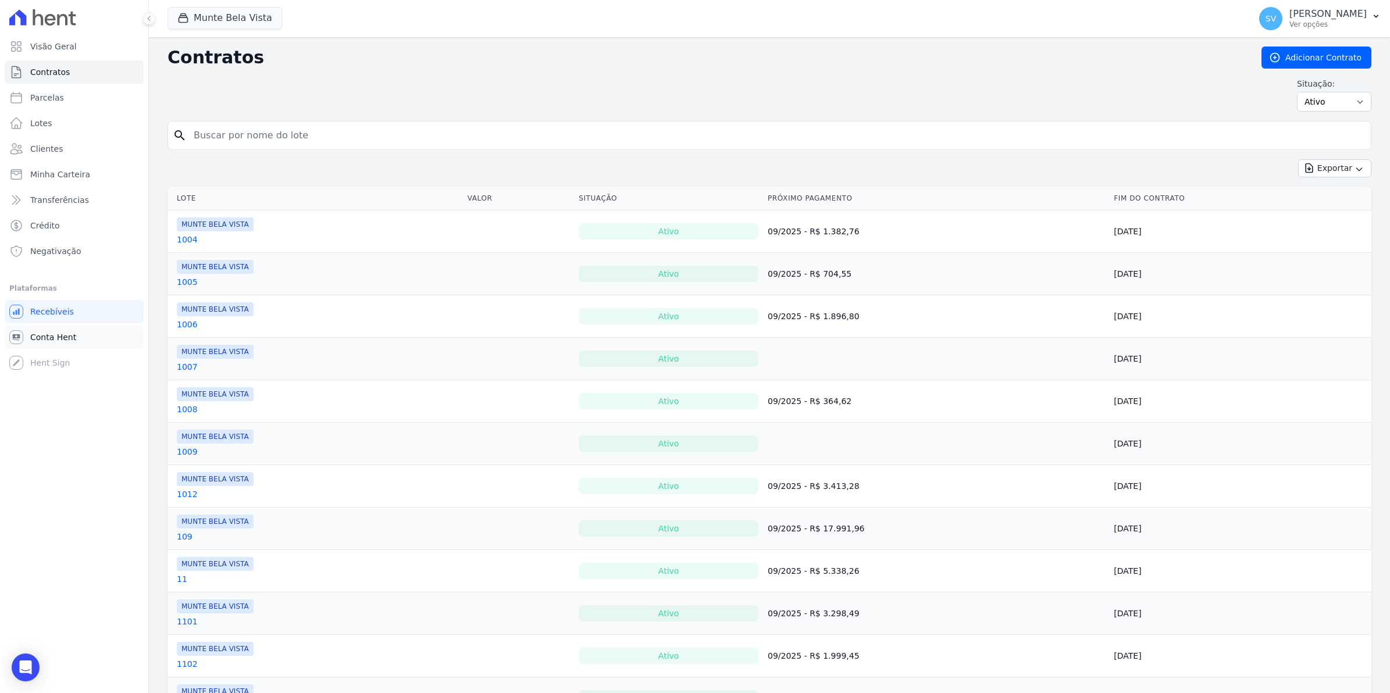
click at [55, 332] on span "Conta Hent" at bounding box center [53, 338] width 46 height 12
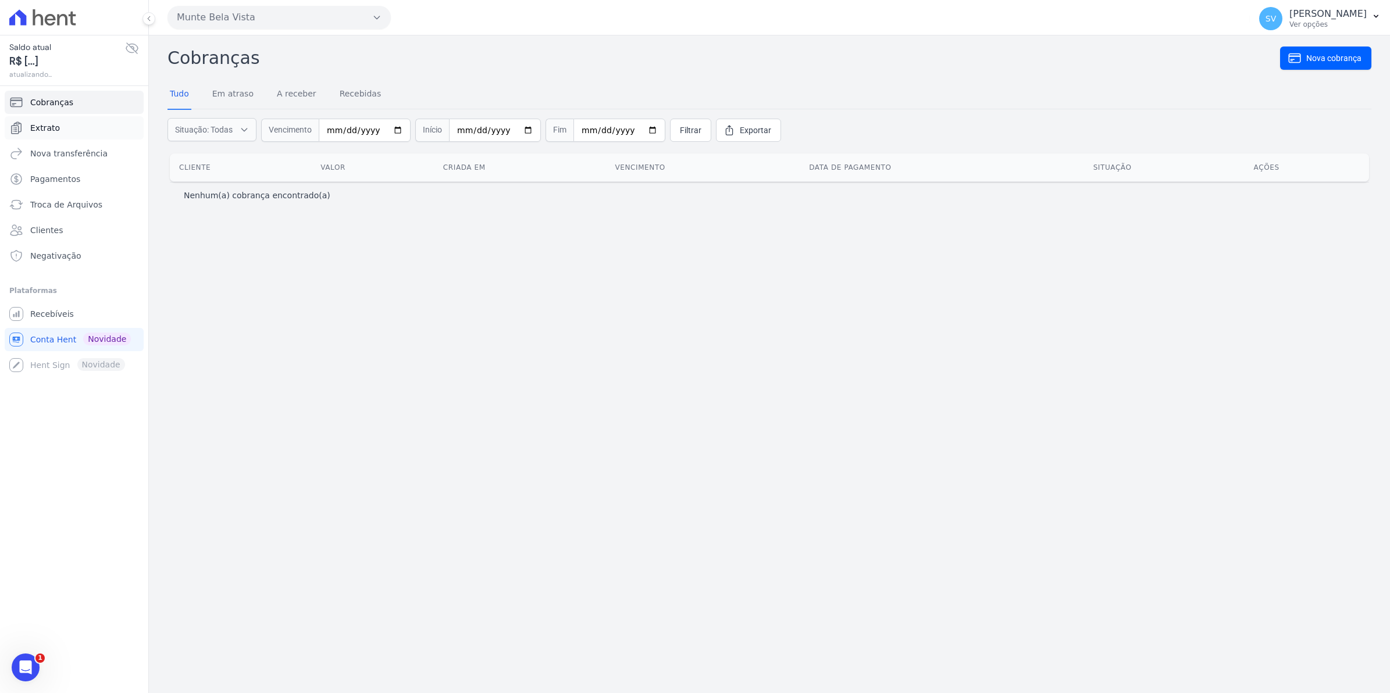
click at [47, 128] on span "Extrato" at bounding box center [45, 128] width 30 height 12
